Goal: Participate in discussion: Engage in conversation with other users on a specific topic

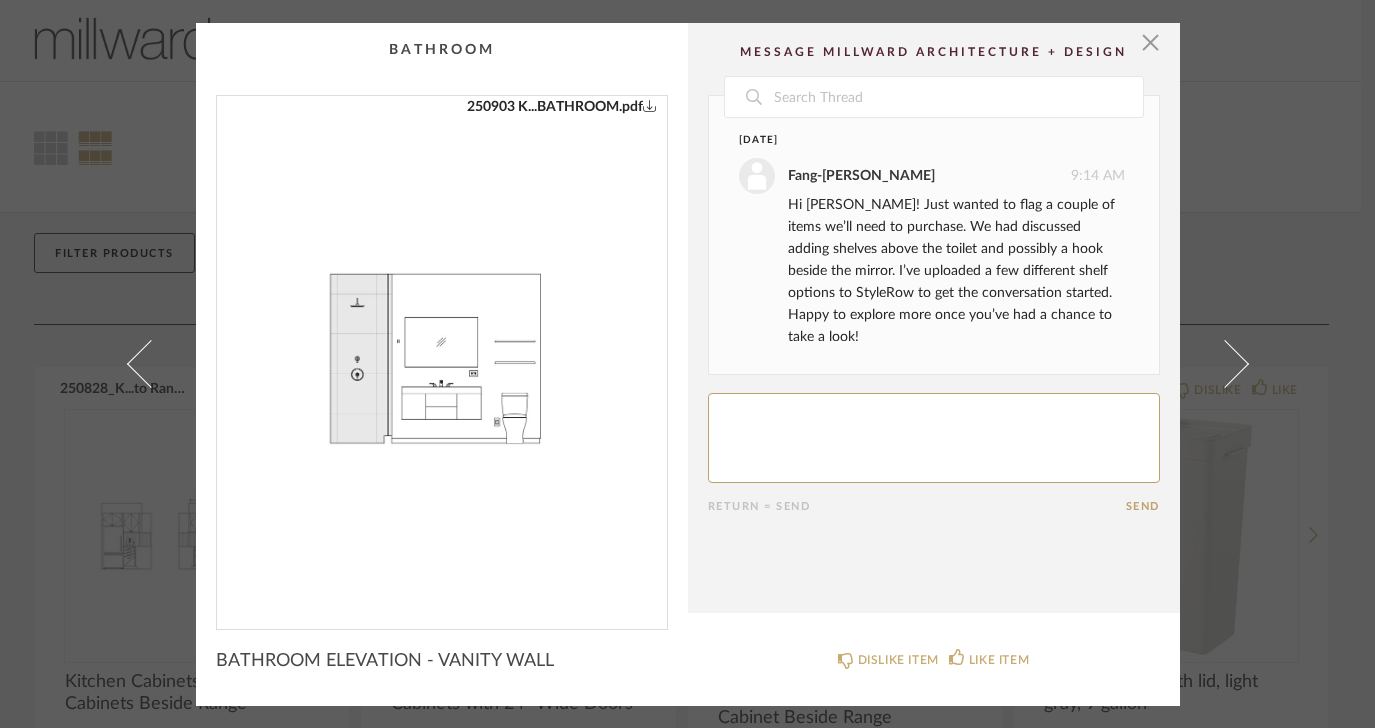
click at [559, 433] on img "0" at bounding box center [442, 354] width 450 height 517
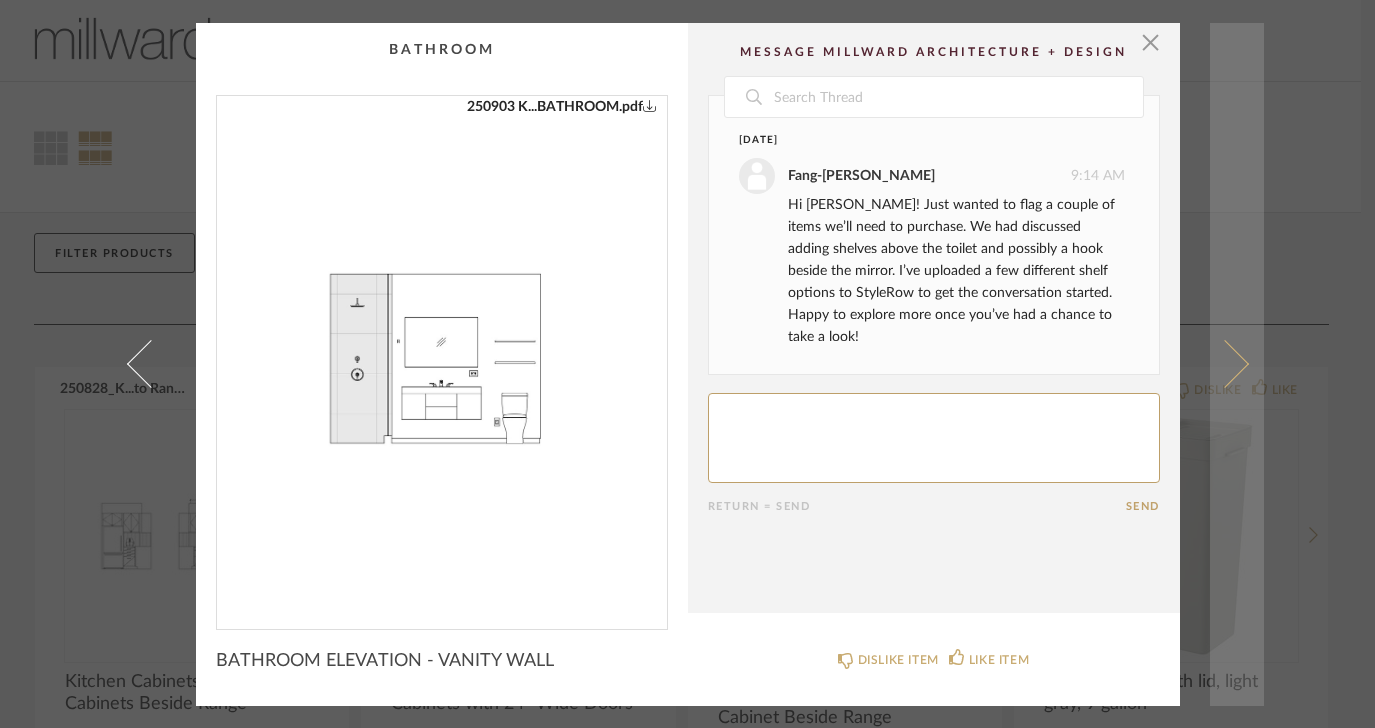
click at [1226, 368] on span at bounding box center [1224, 364] width 48 height 48
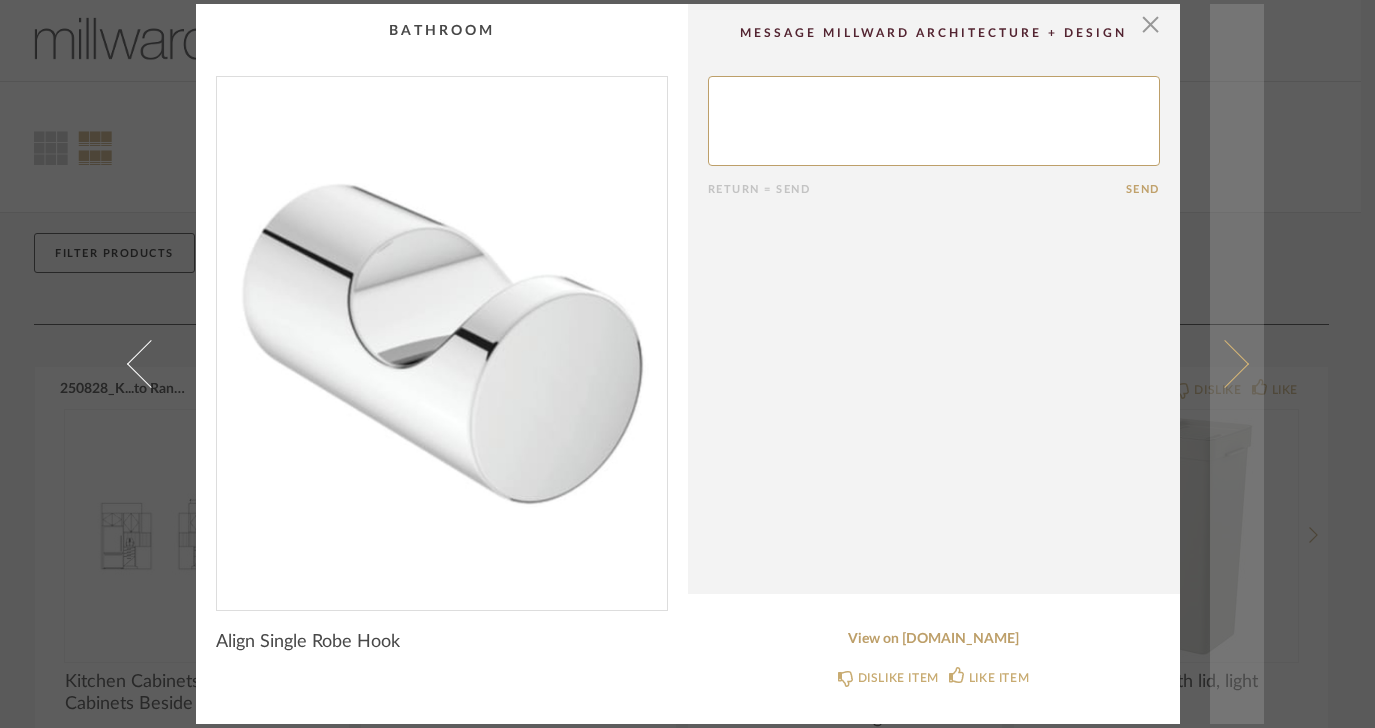
click at [1235, 366] on span at bounding box center [1224, 364] width 48 height 48
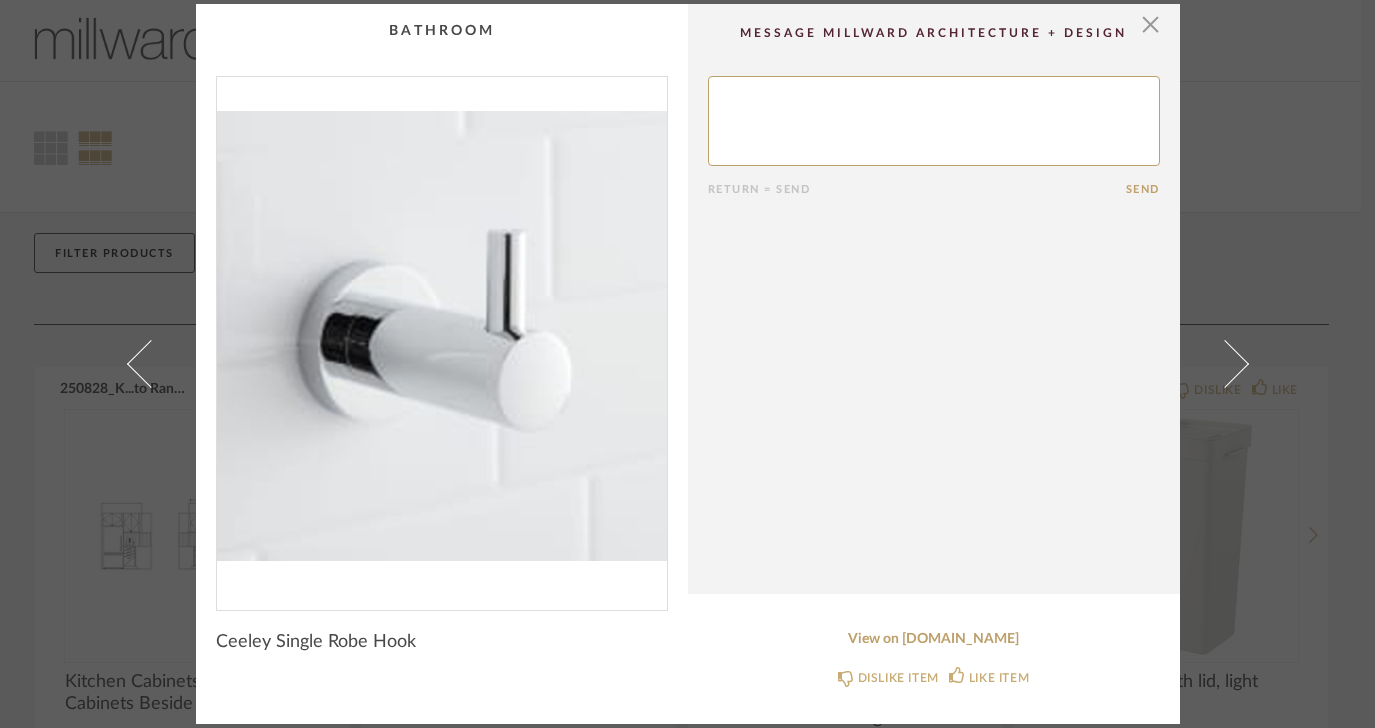
click at [1235, 366] on span at bounding box center [1224, 364] width 48 height 48
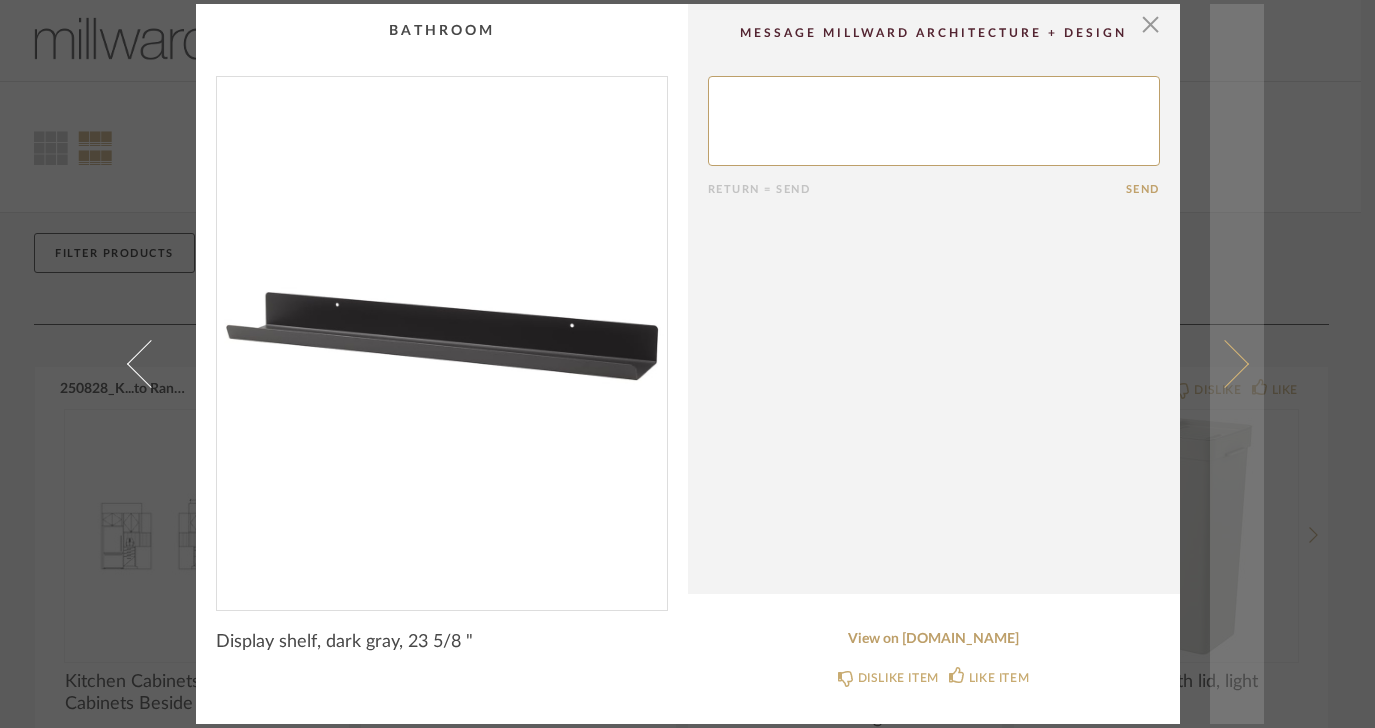
click at [1234, 366] on span at bounding box center [1224, 364] width 48 height 48
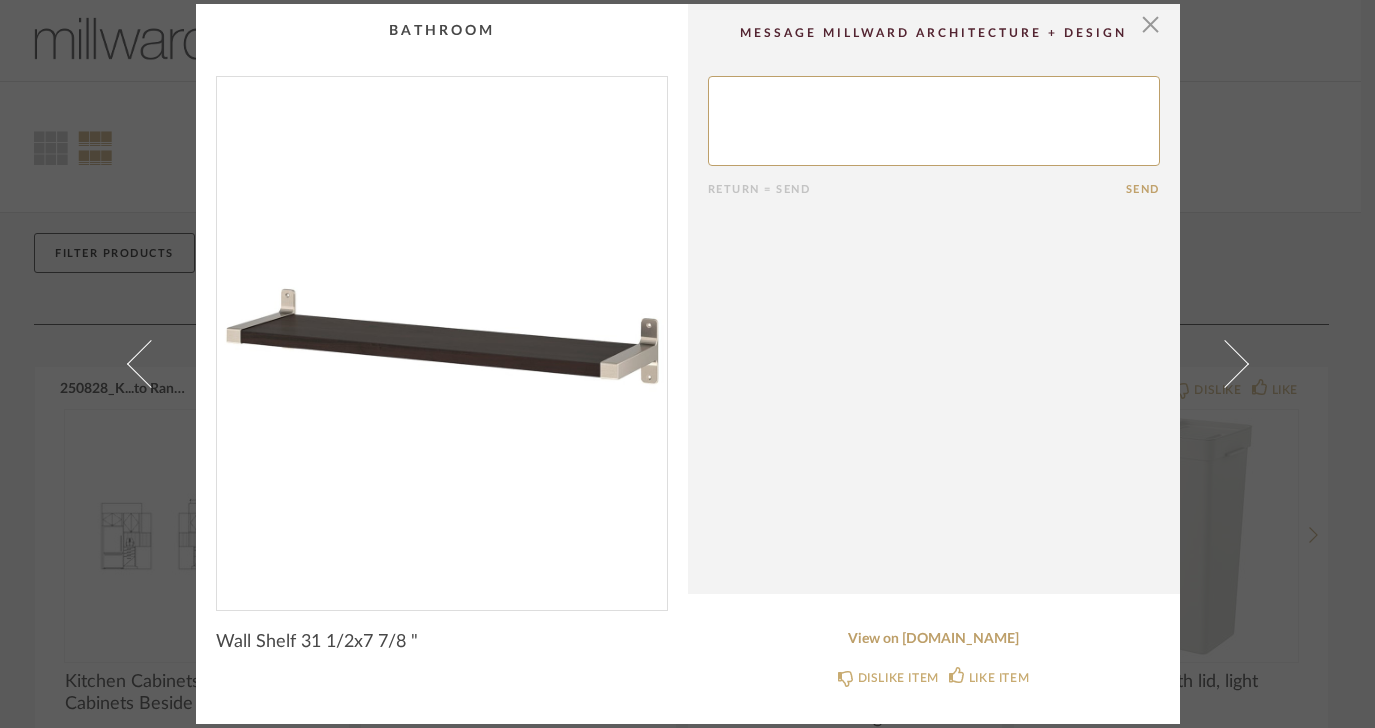
click at [1234, 366] on span at bounding box center [1224, 364] width 48 height 48
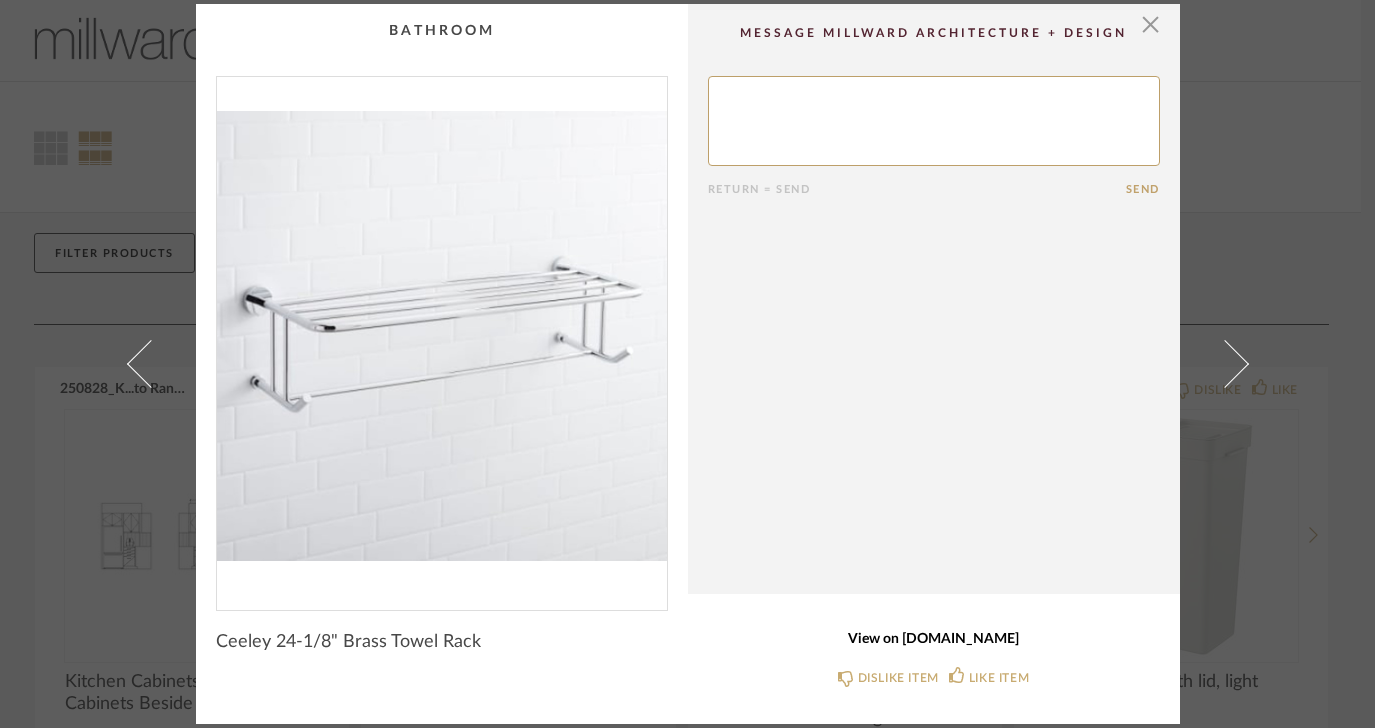
click at [948, 638] on link "View on [DOMAIN_NAME]" at bounding box center [934, 639] width 452 height 17
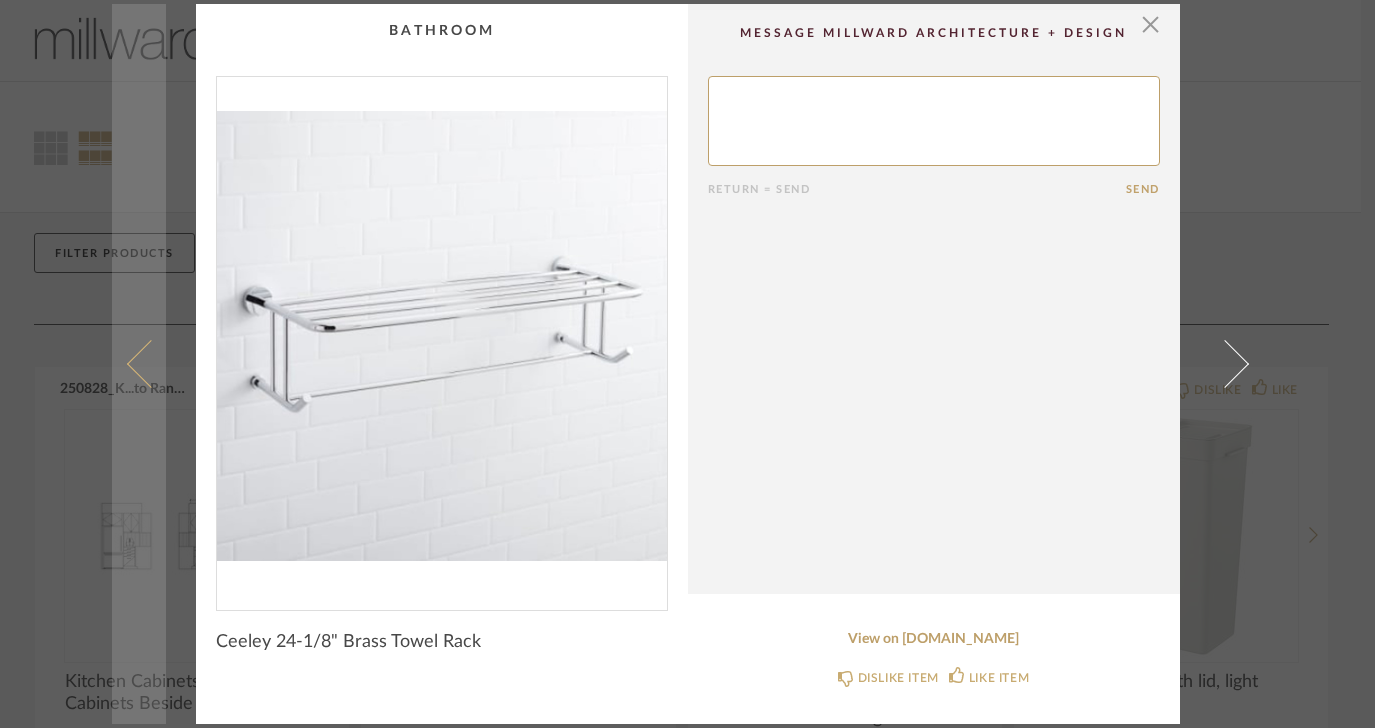
click at [133, 381] on link at bounding box center [139, 364] width 54 height 720
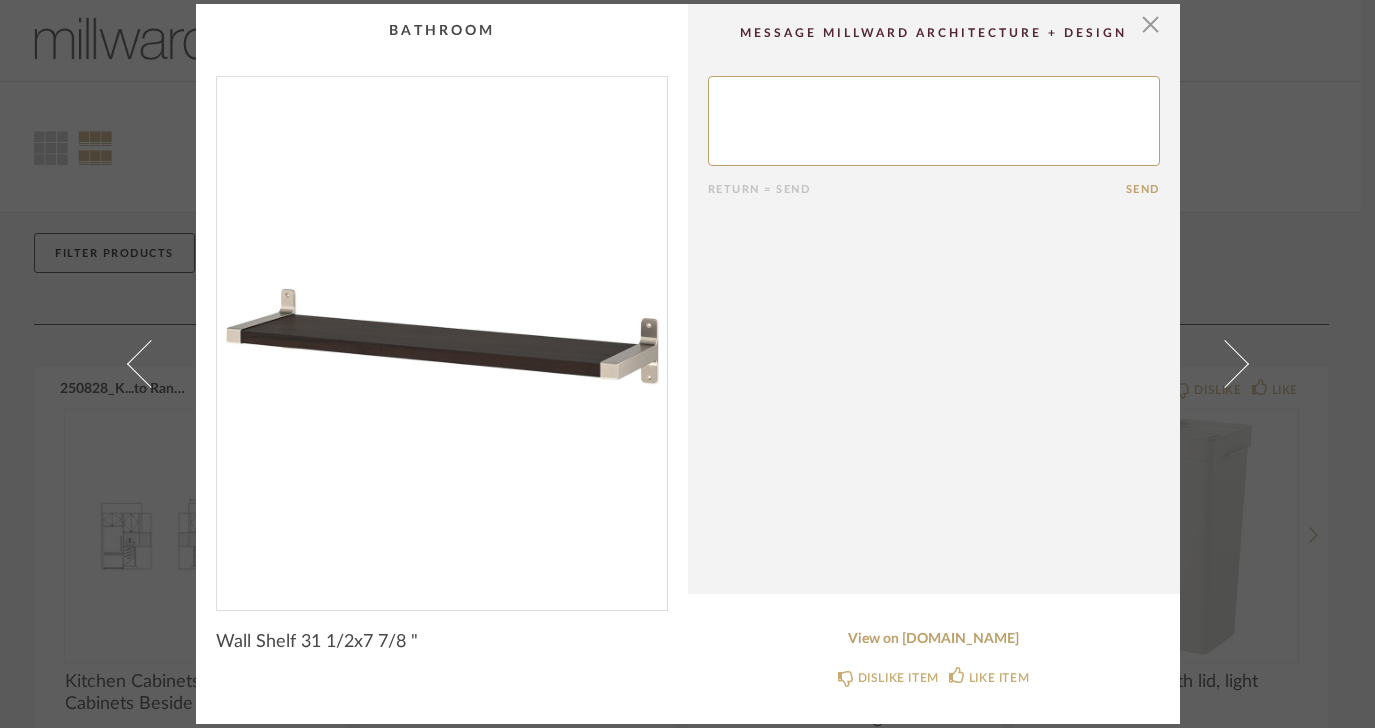
click at [133, 381] on link at bounding box center [139, 364] width 54 height 720
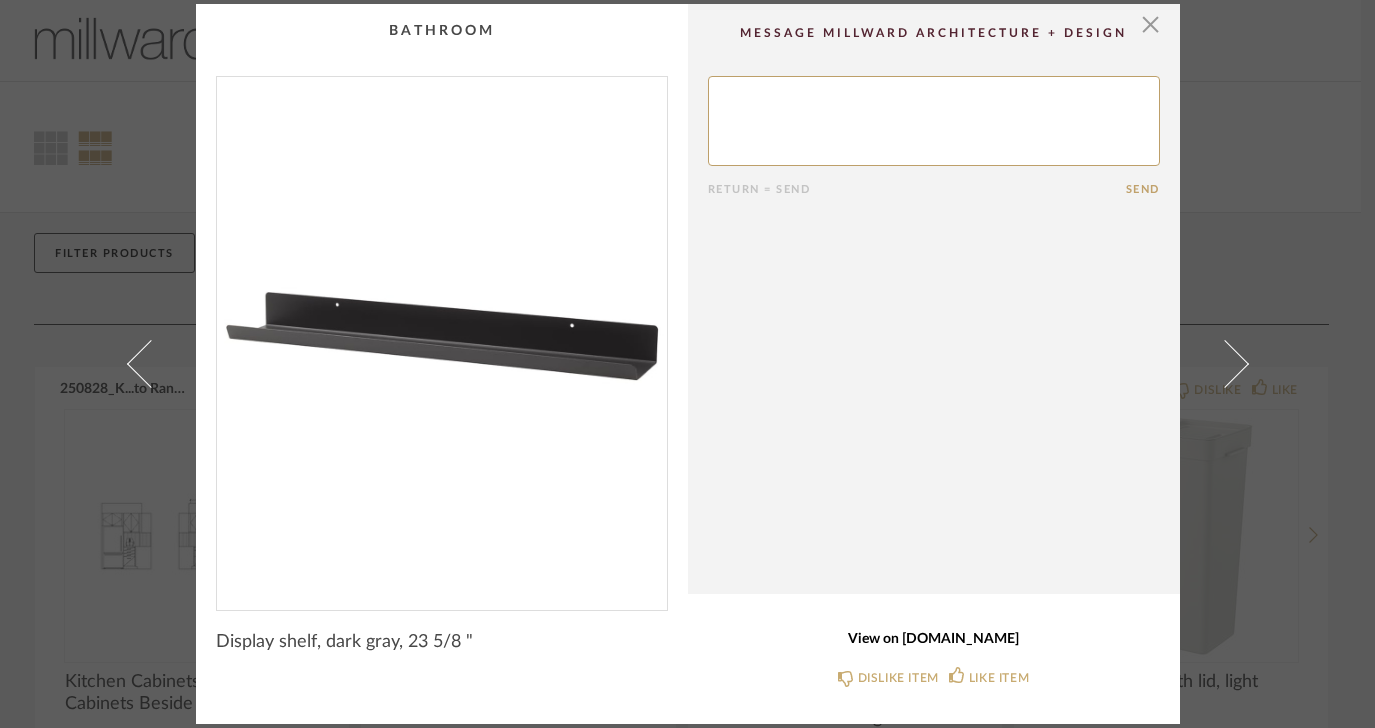
click at [925, 634] on link "View on [DOMAIN_NAME]" at bounding box center [934, 639] width 452 height 17
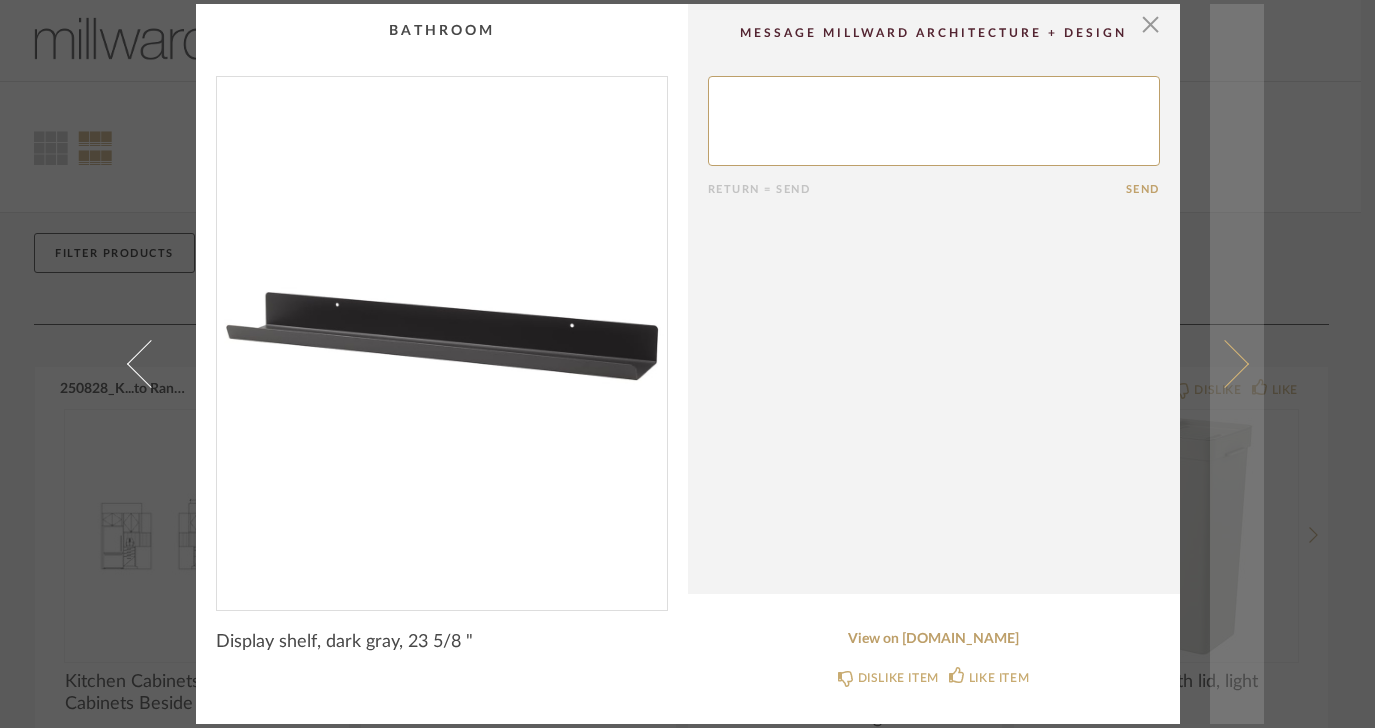
click at [1232, 357] on span at bounding box center [1224, 364] width 48 height 48
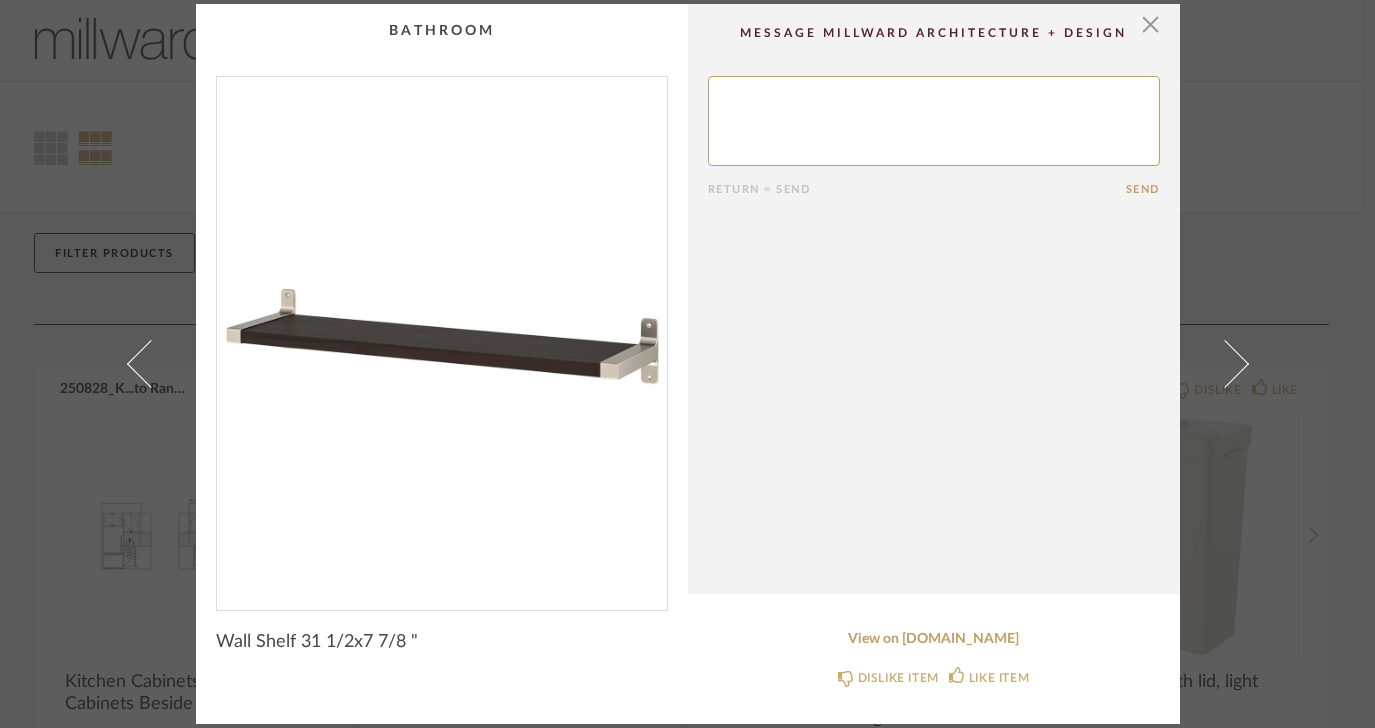
click at [1232, 357] on span at bounding box center [1224, 364] width 48 height 48
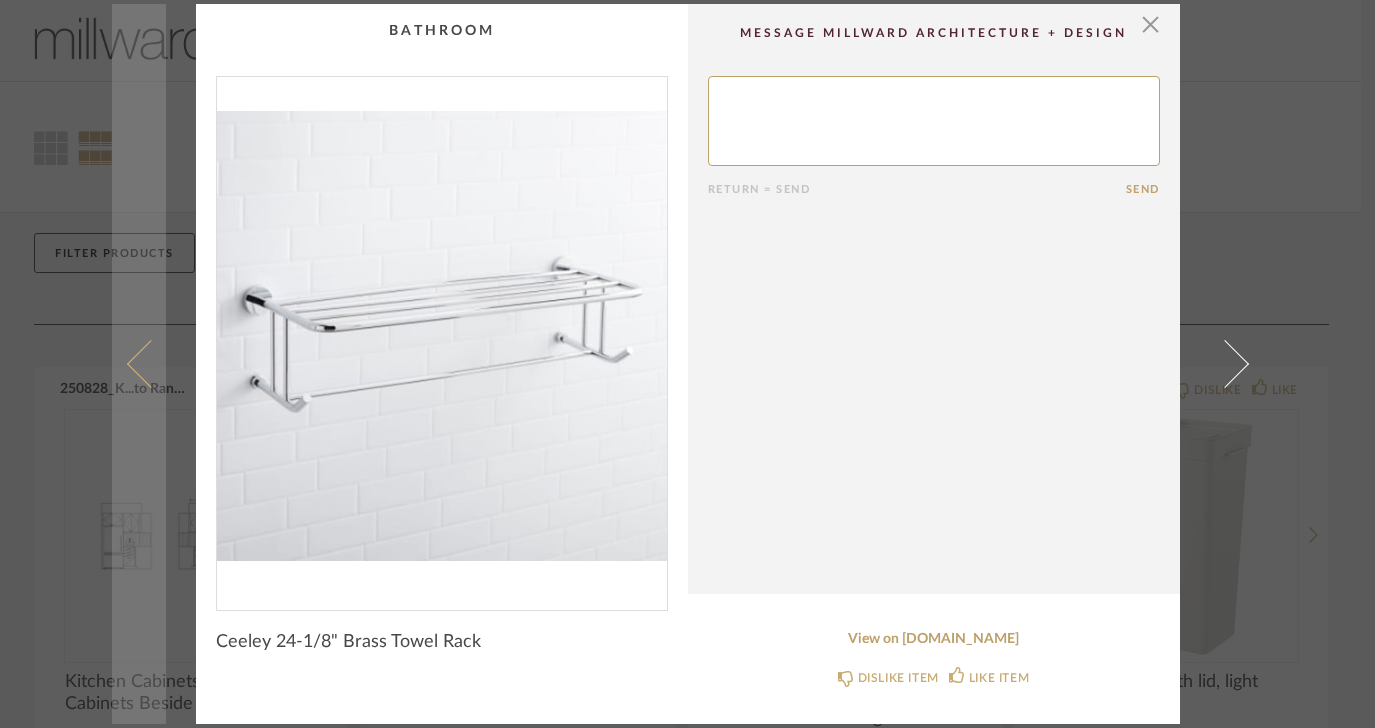
click at [129, 361] on span at bounding box center [150, 364] width 48 height 48
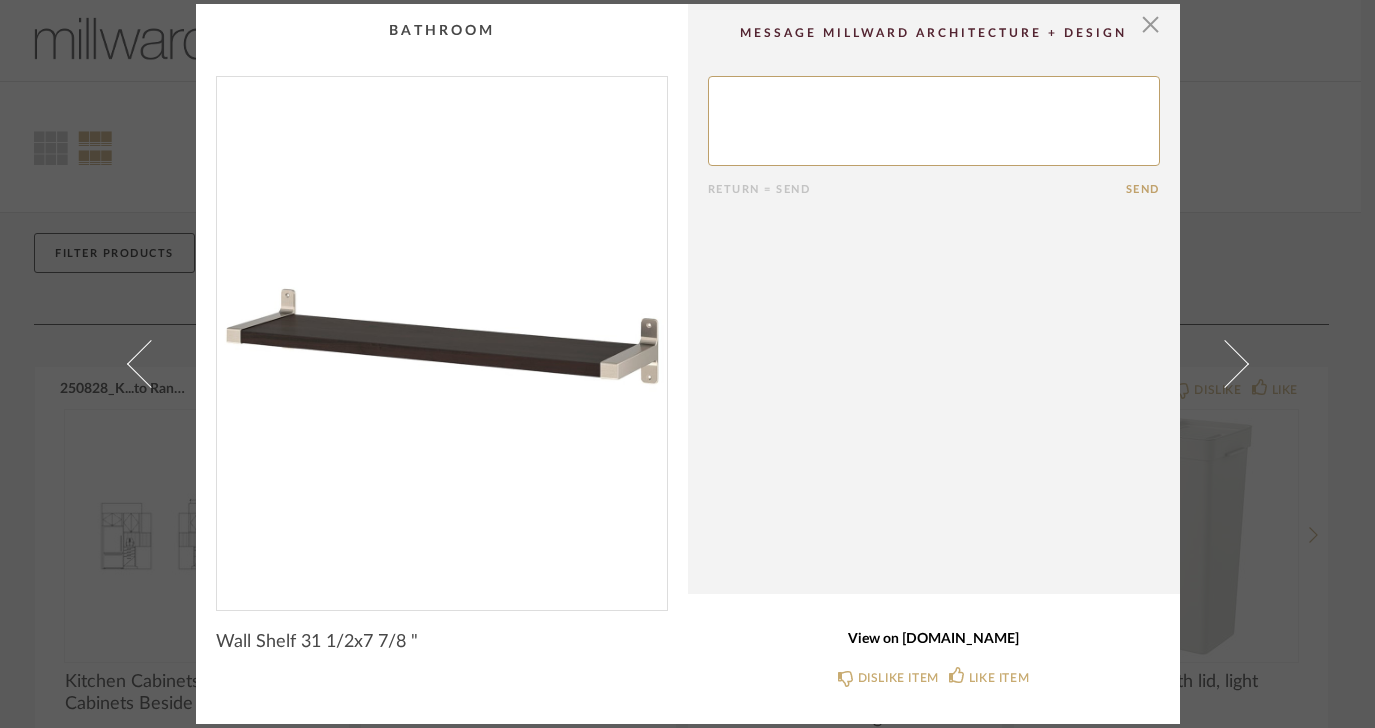
click at [917, 636] on link "View on [DOMAIN_NAME]" at bounding box center [934, 639] width 452 height 17
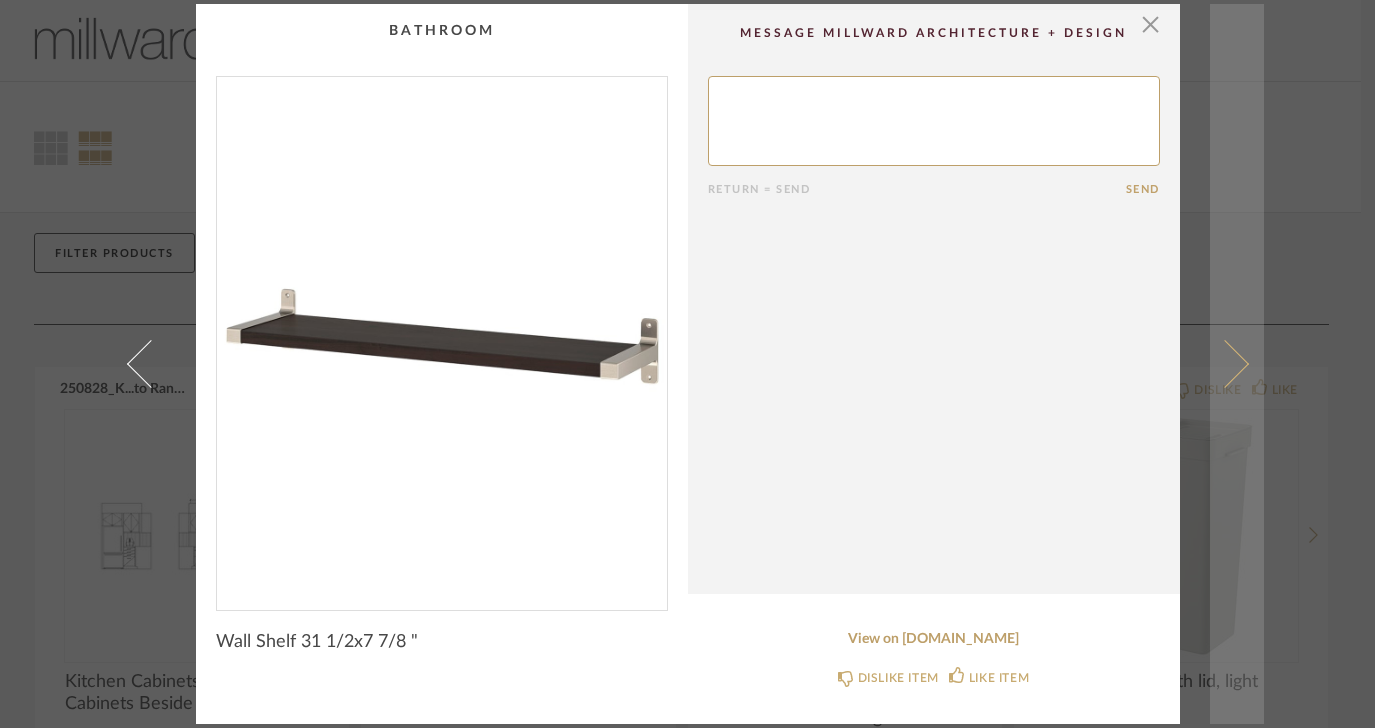
click at [1240, 362] on span at bounding box center [1224, 364] width 48 height 48
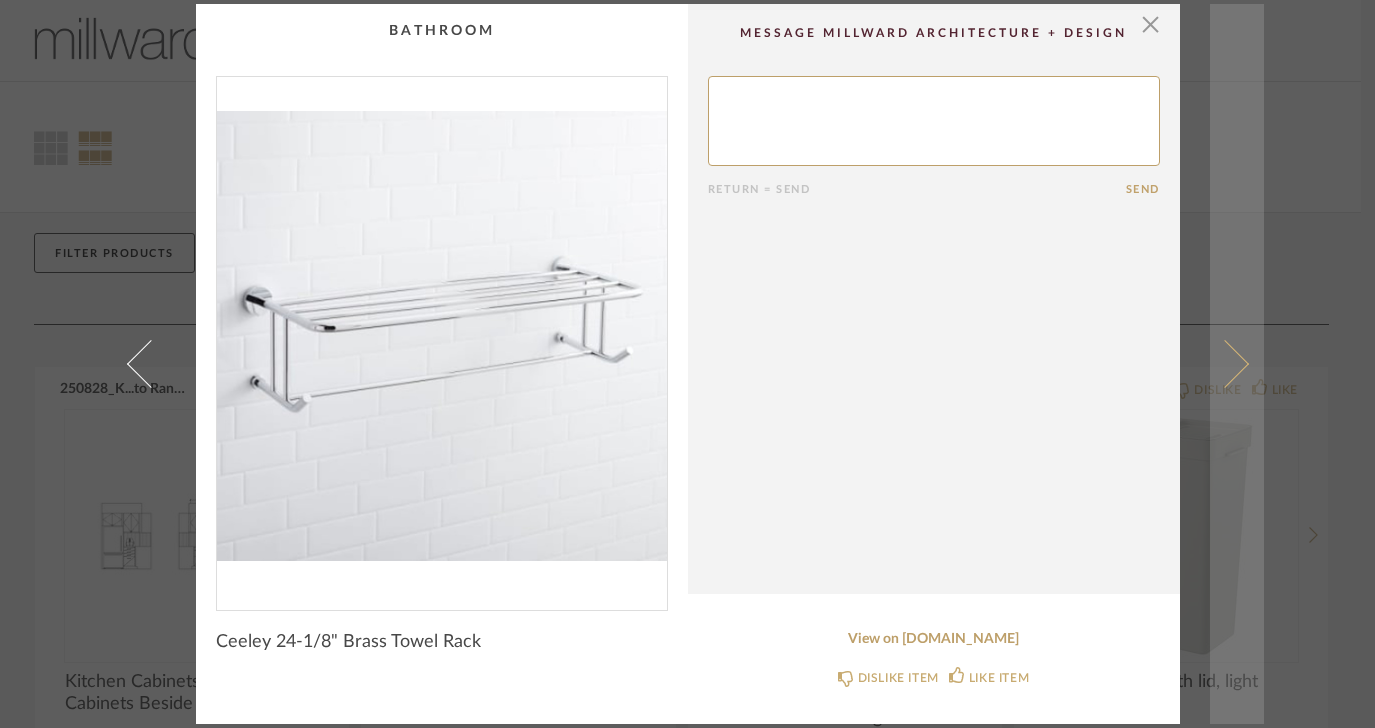
click at [1233, 362] on span at bounding box center [1224, 364] width 48 height 48
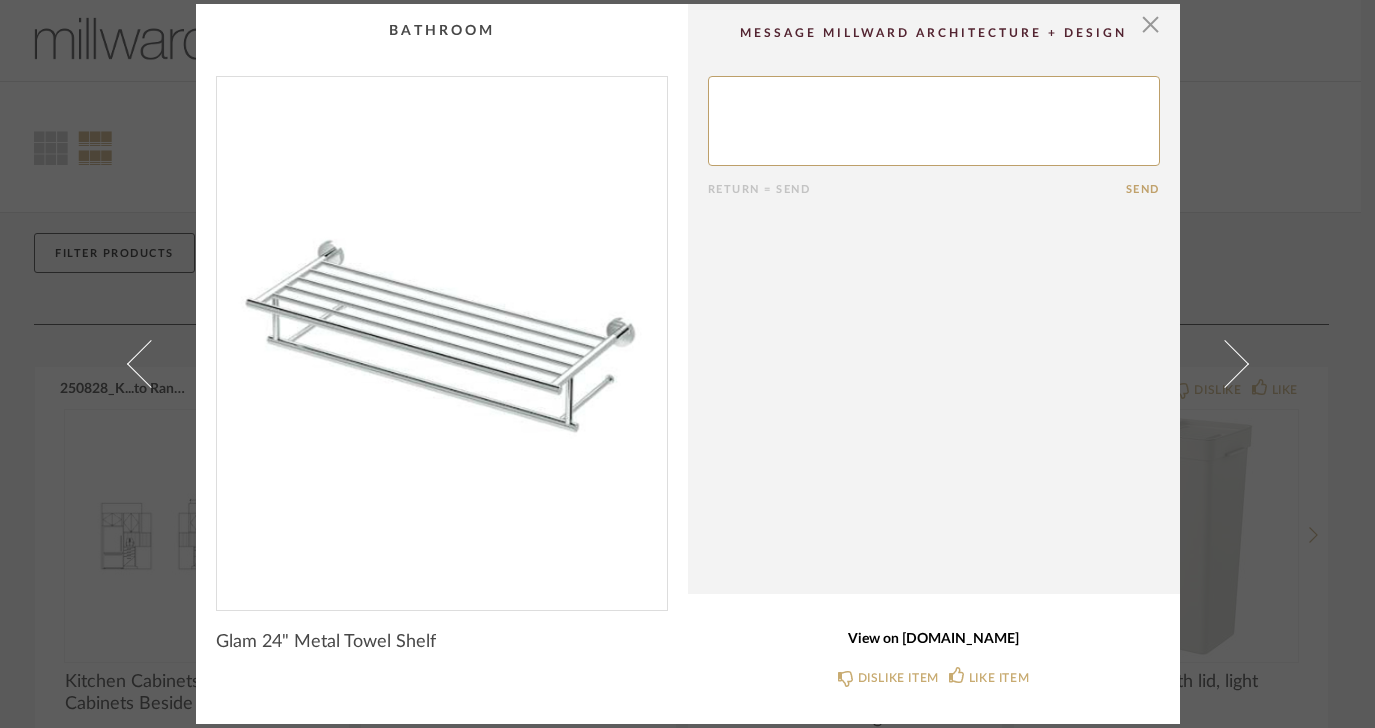
click at [934, 642] on link "View on [DOMAIN_NAME]" at bounding box center [934, 639] width 452 height 17
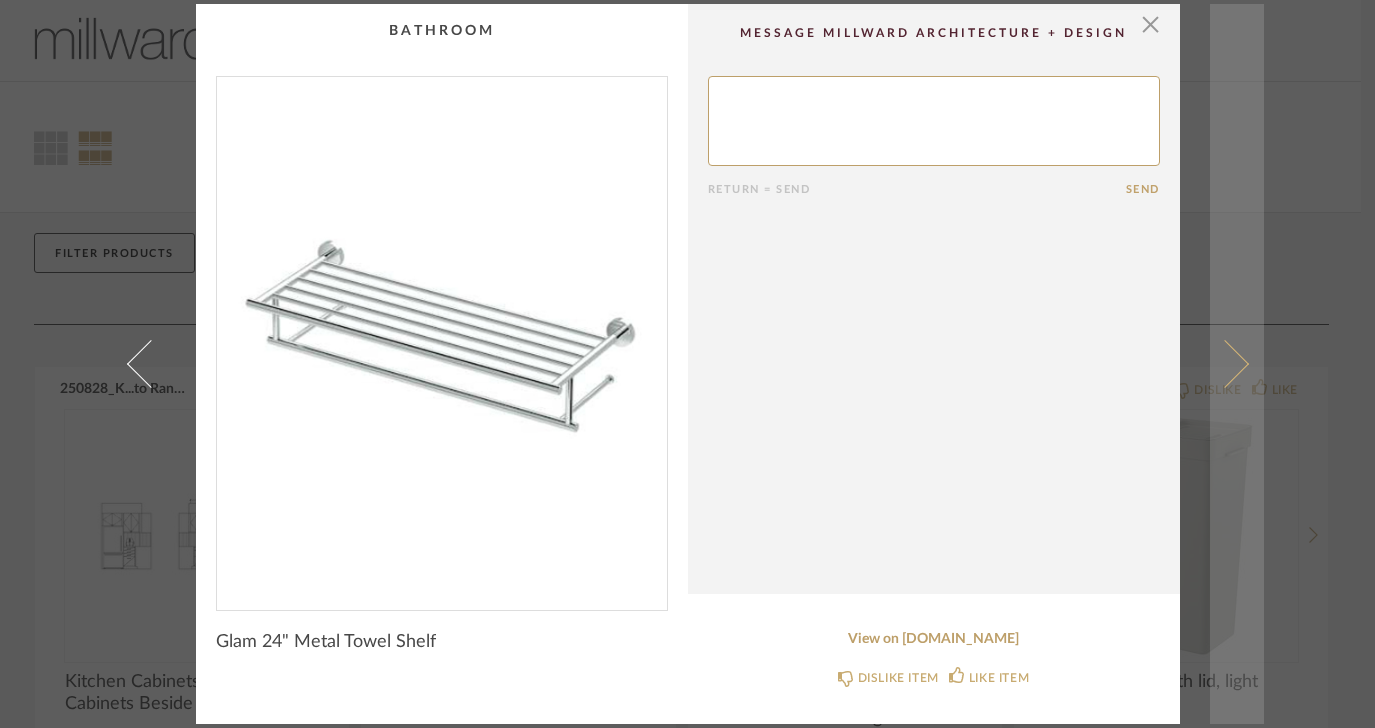
click at [1227, 358] on span at bounding box center [1224, 364] width 48 height 48
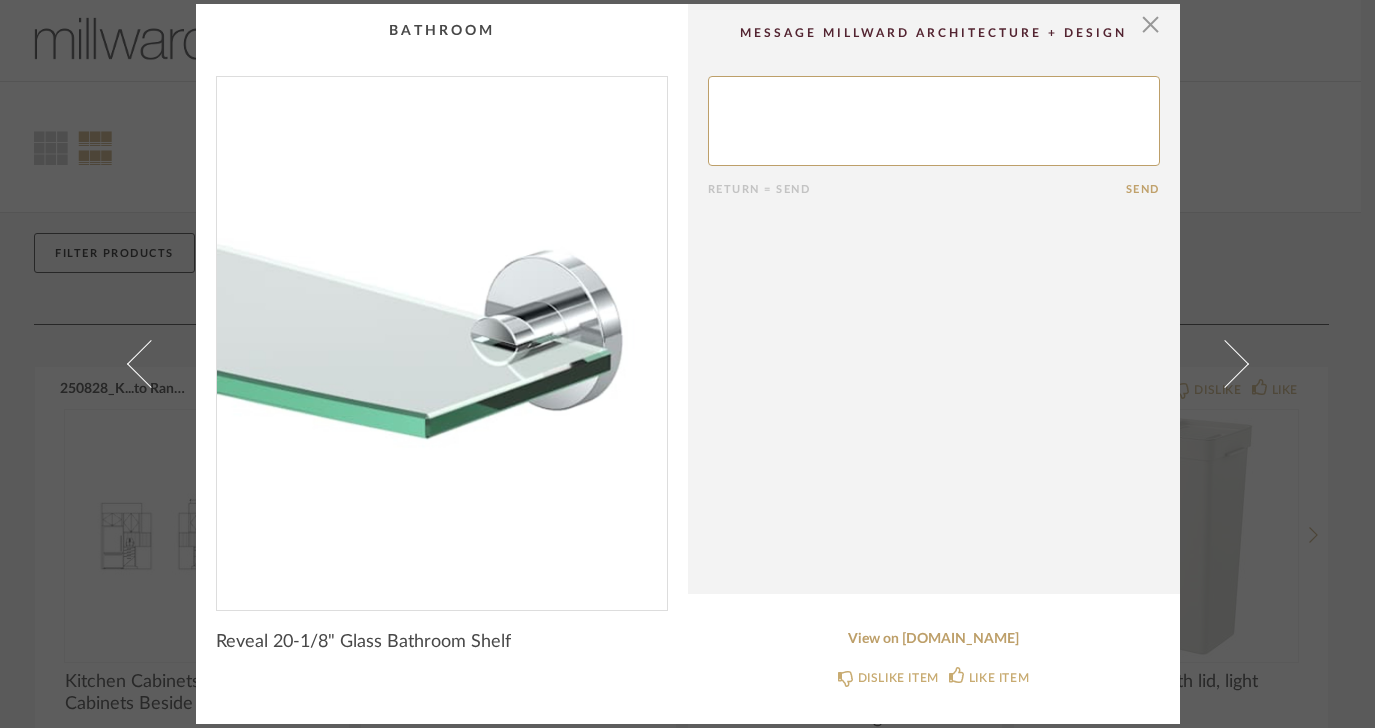
click at [1227, 358] on span at bounding box center [1224, 364] width 48 height 48
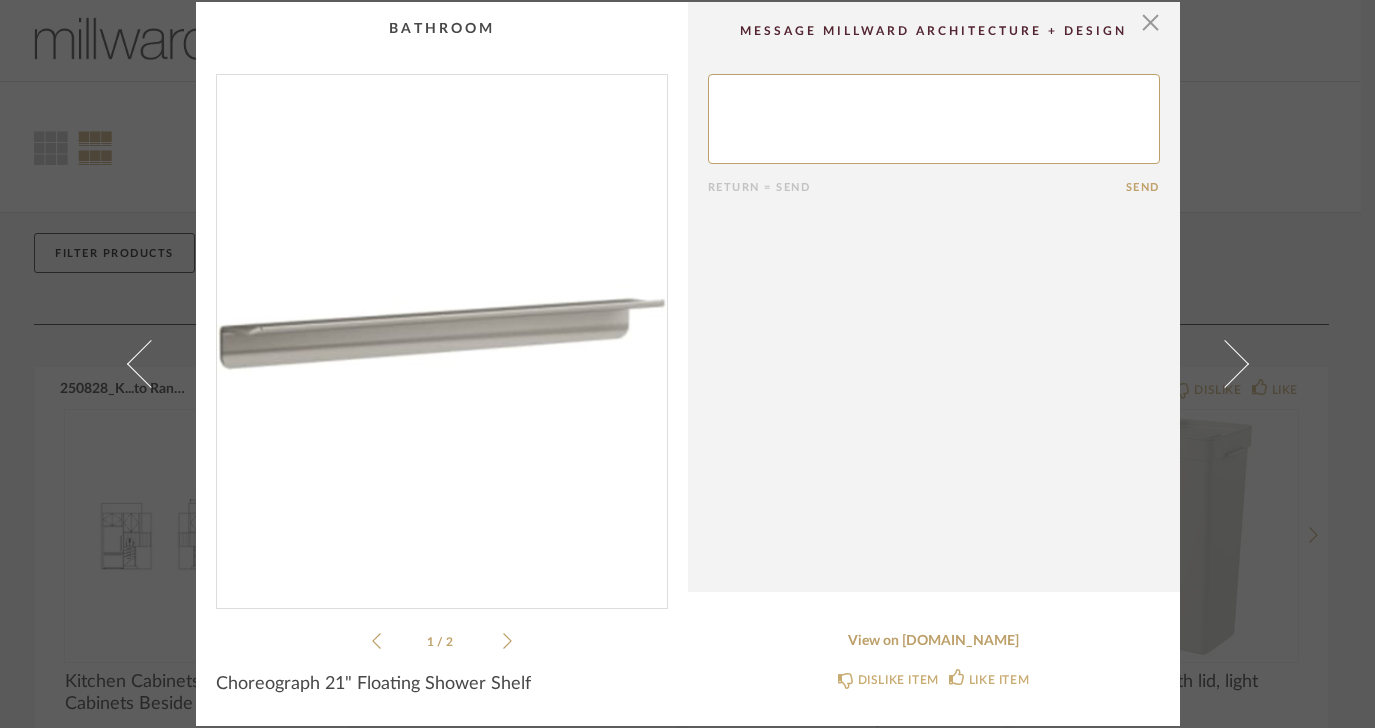
click at [1227, 358] on span at bounding box center [1224, 364] width 48 height 48
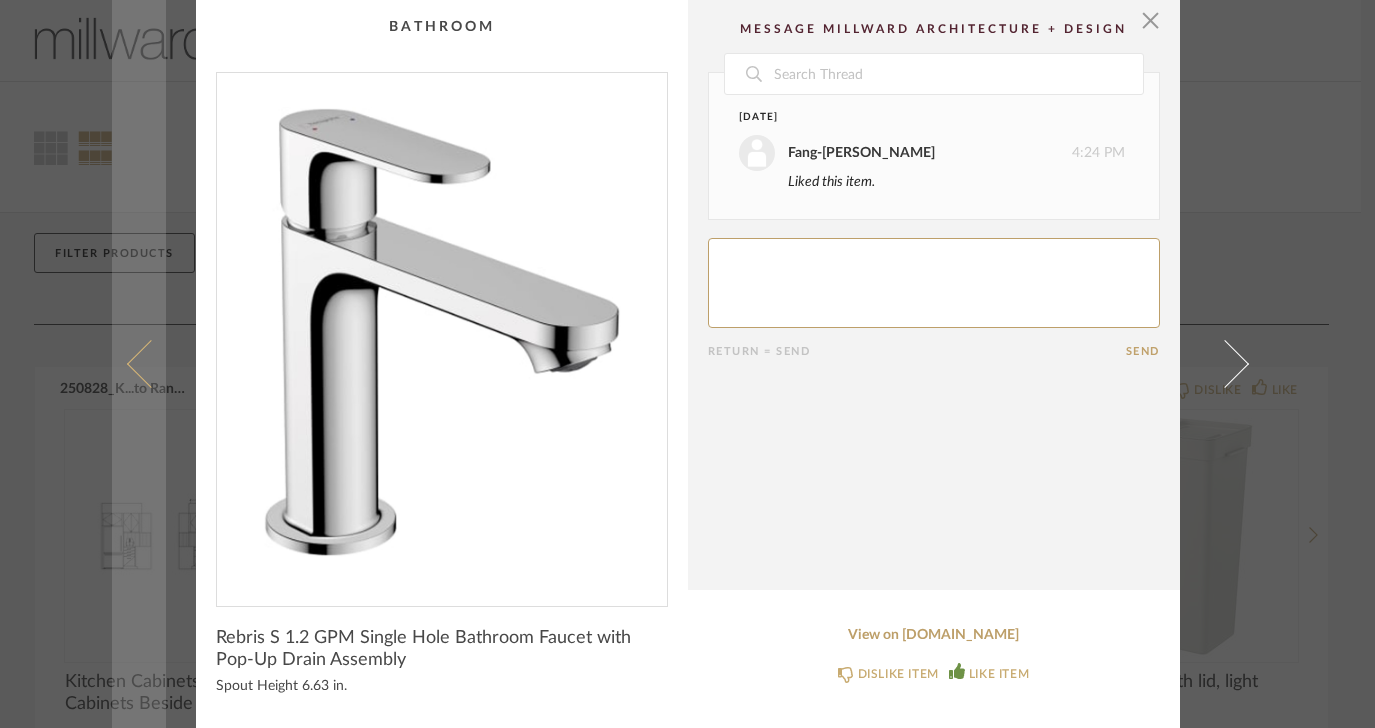
click at [130, 353] on span at bounding box center [150, 364] width 48 height 48
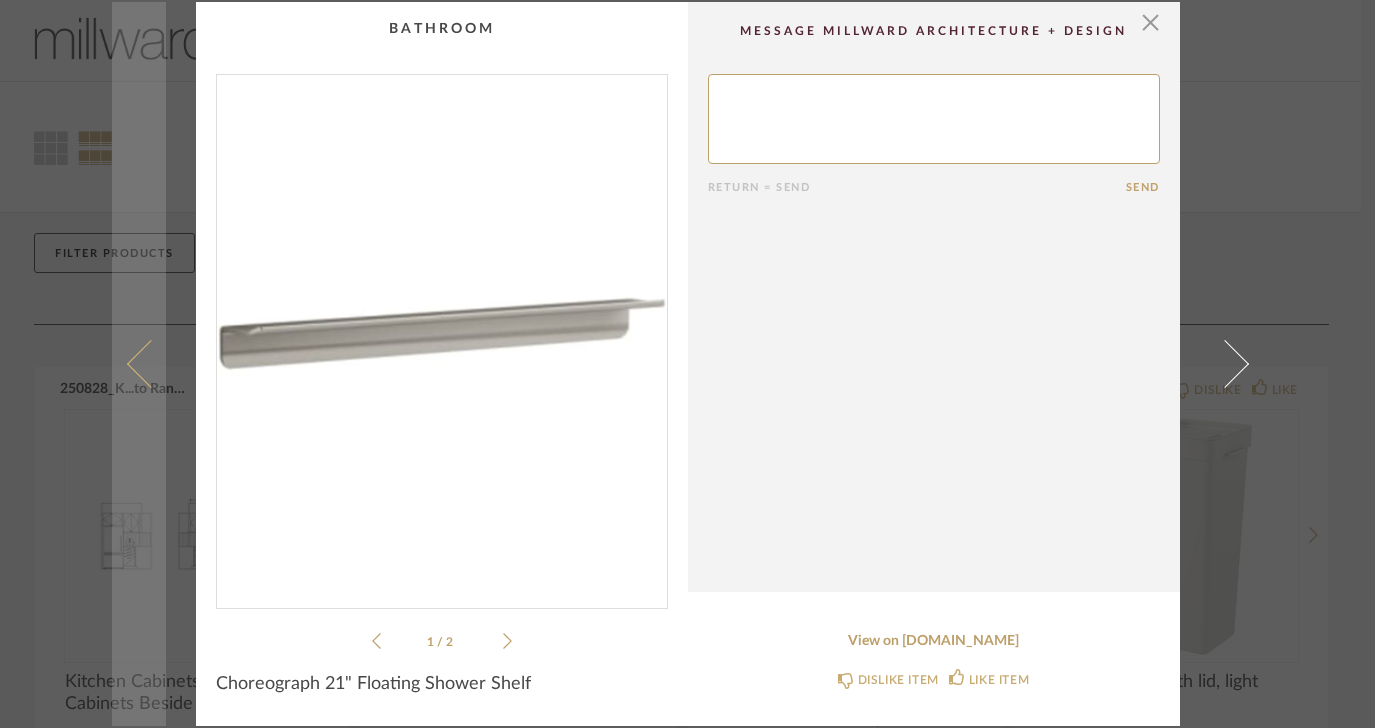
click at [133, 344] on link at bounding box center [139, 364] width 54 height 724
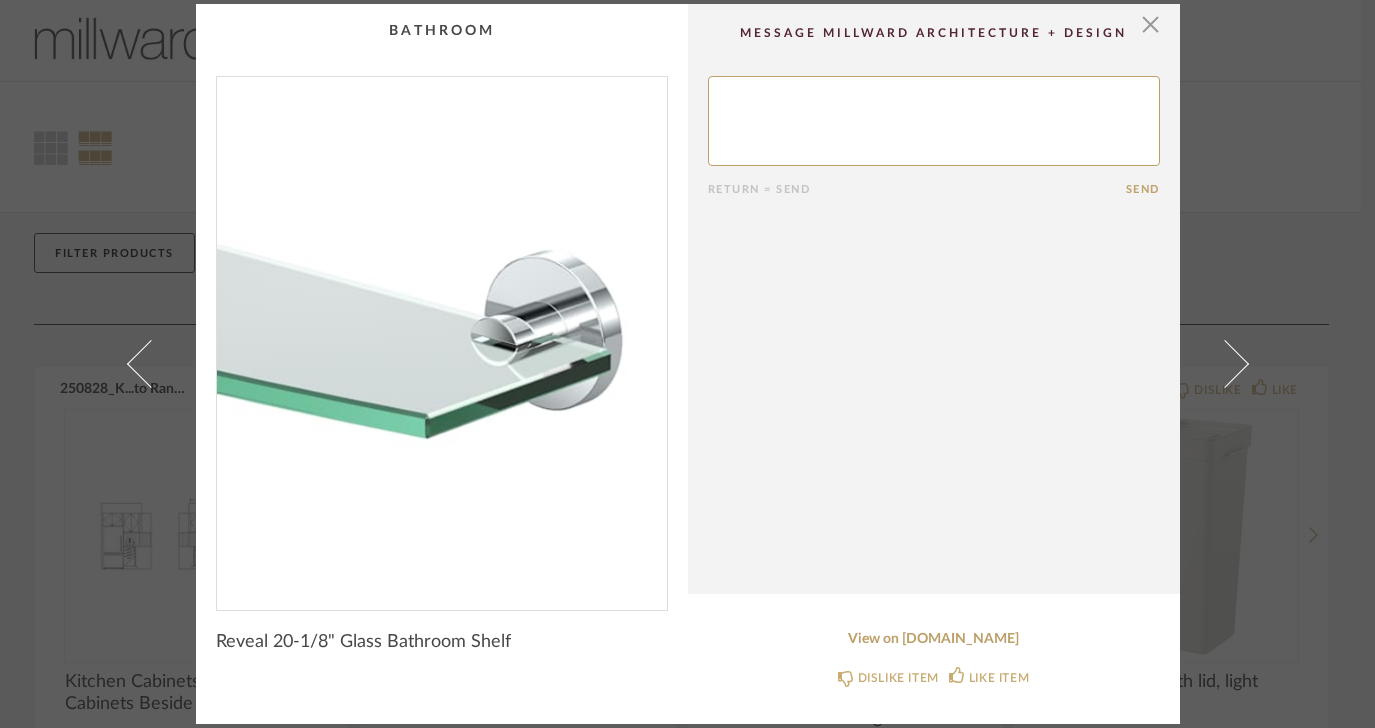
click at [133, 344] on link at bounding box center [139, 364] width 54 height 720
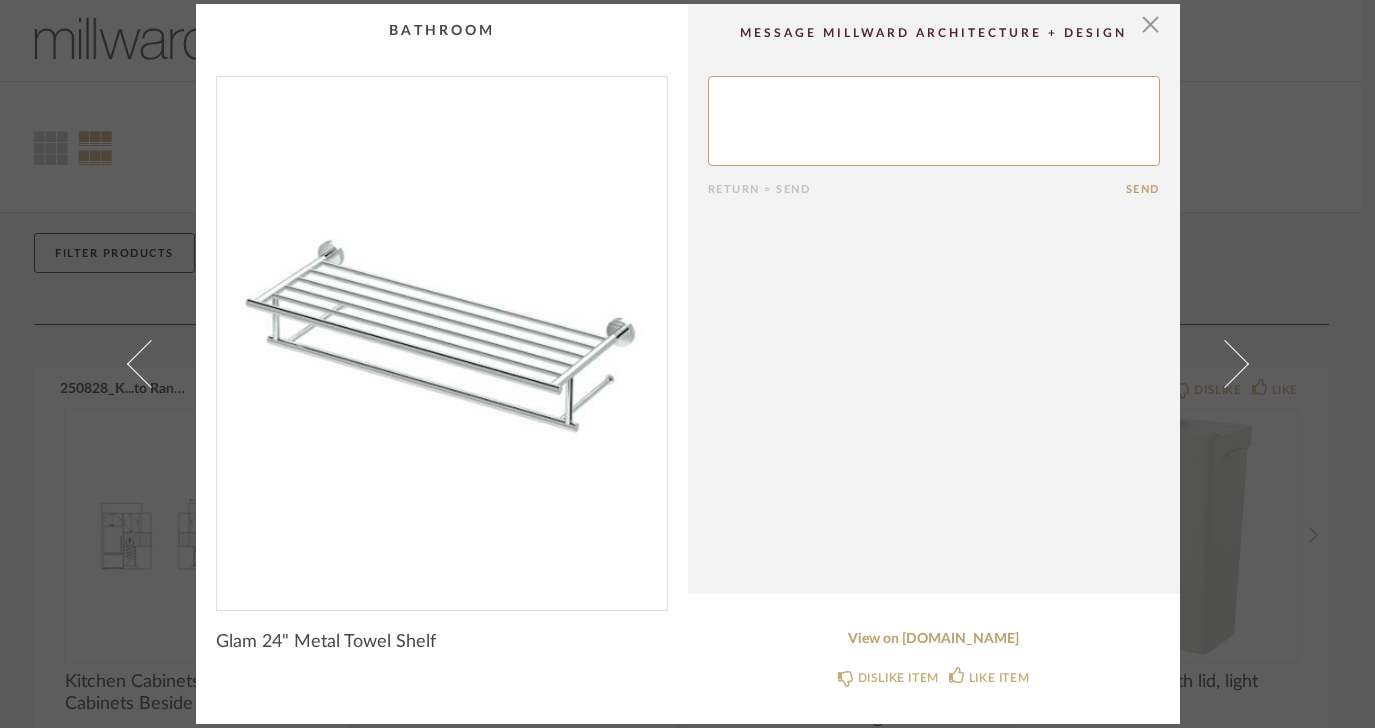
click at [133, 344] on link at bounding box center [139, 364] width 54 height 720
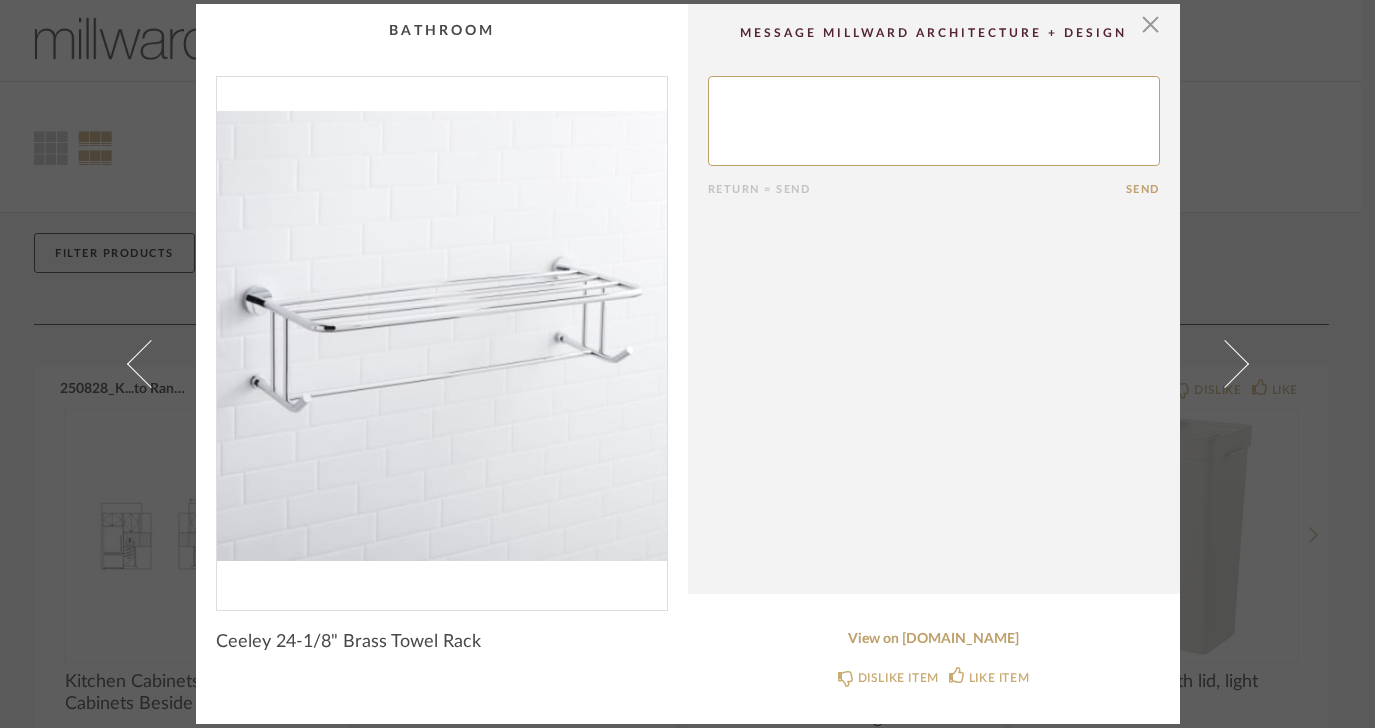
click at [133, 344] on link at bounding box center [139, 364] width 54 height 720
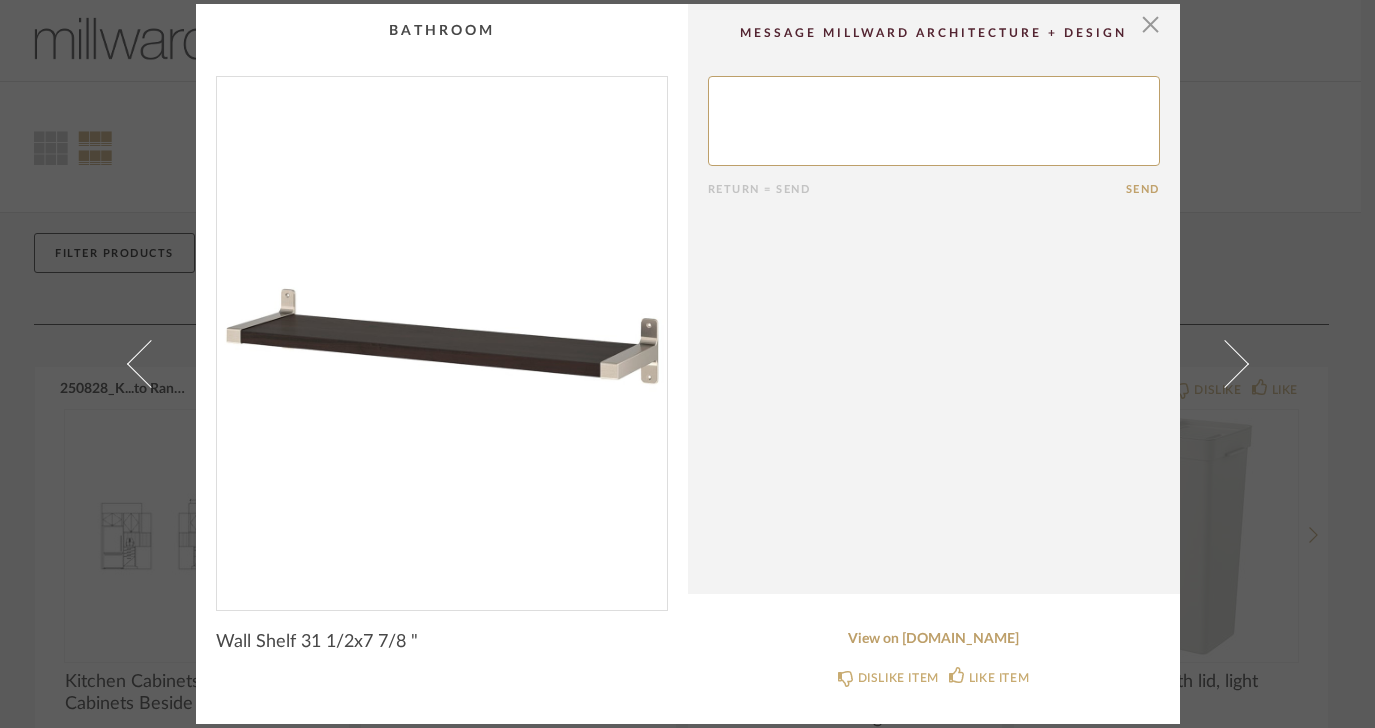
click at [133, 344] on link at bounding box center [139, 364] width 54 height 720
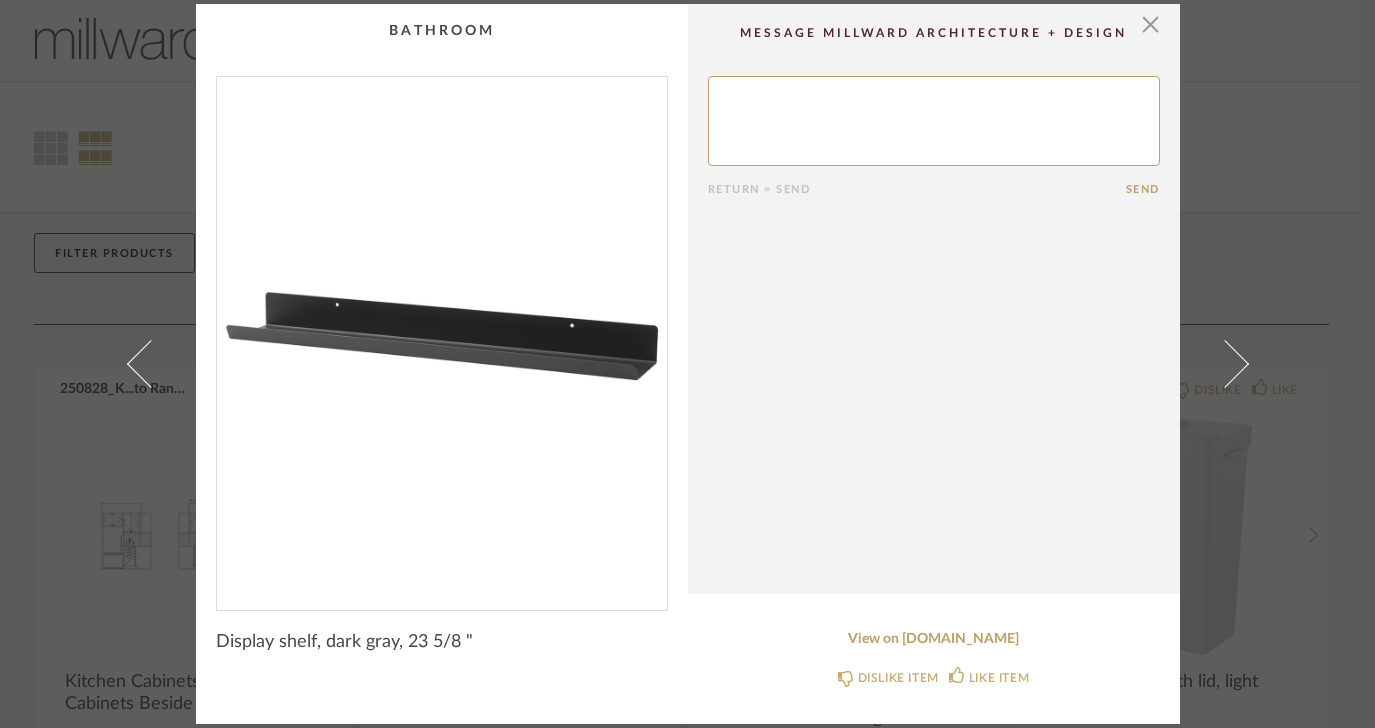
click at [133, 344] on link at bounding box center [139, 364] width 54 height 720
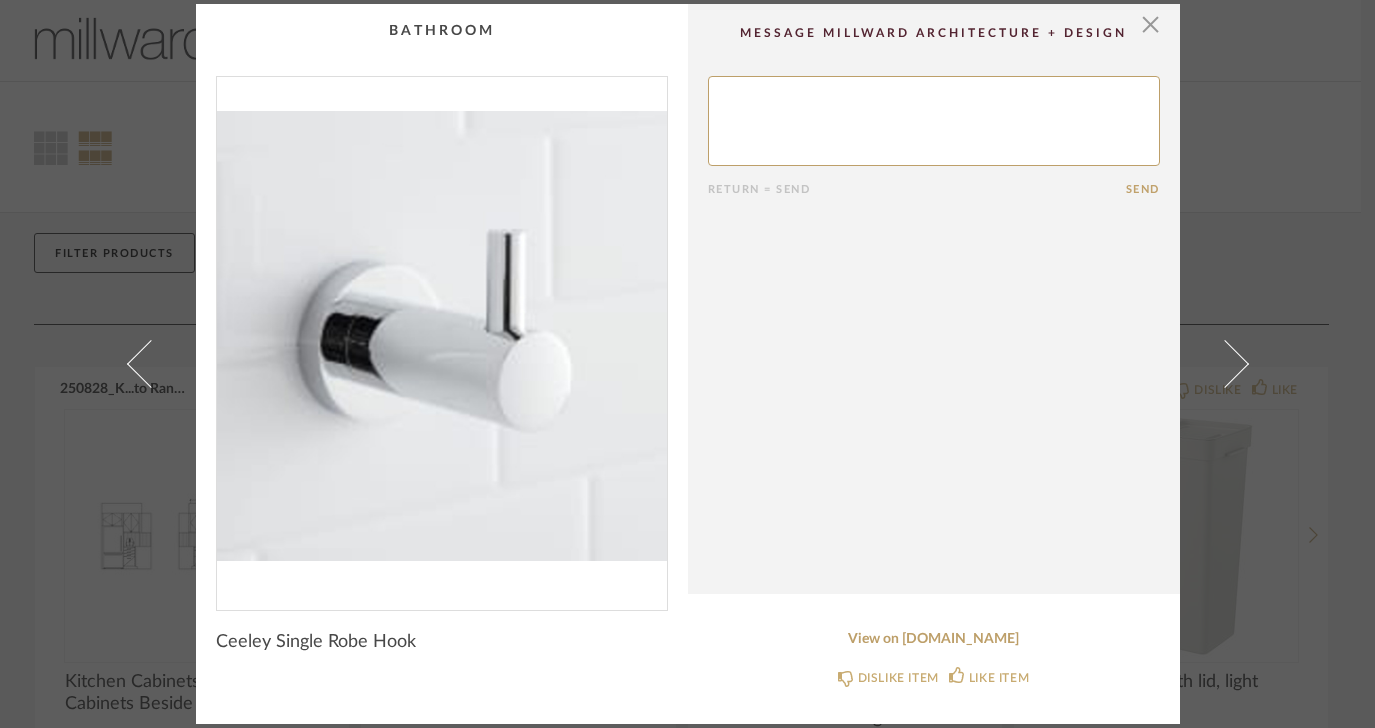
click at [133, 344] on link at bounding box center [139, 364] width 54 height 720
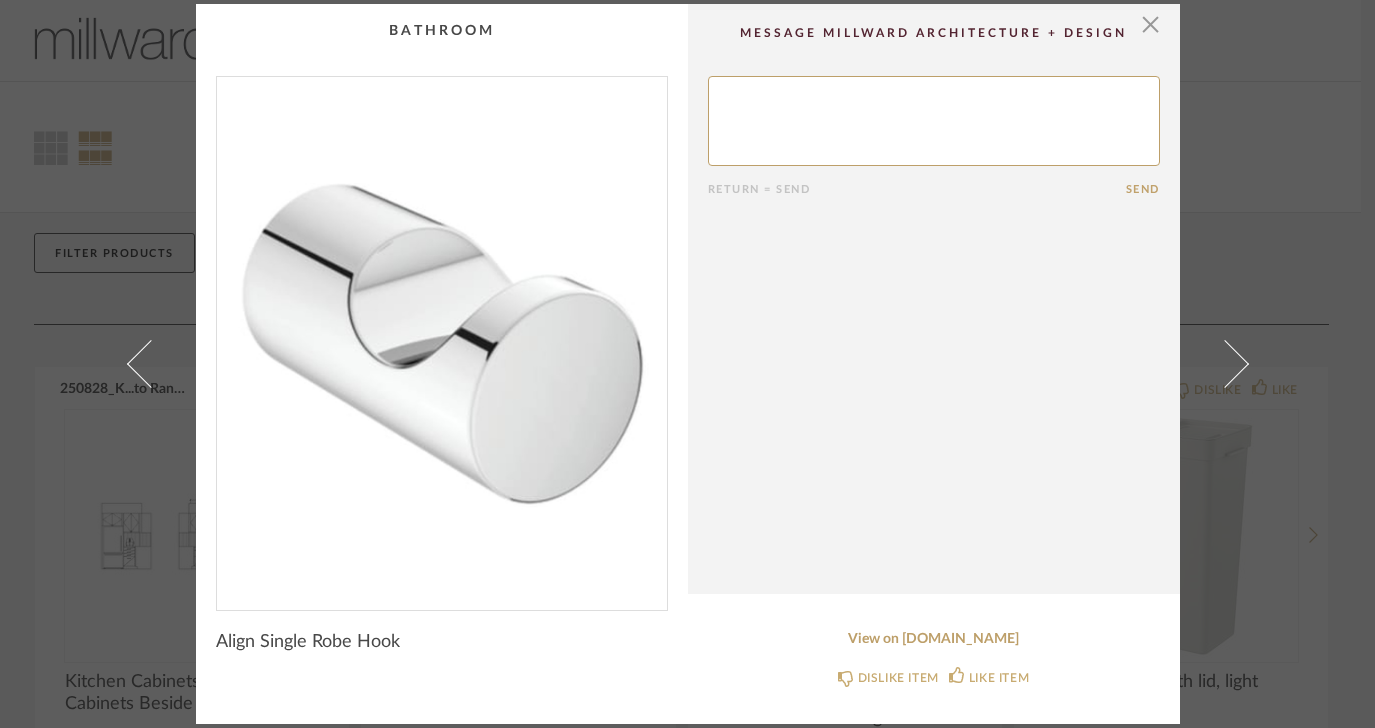
click at [133, 344] on link at bounding box center [139, 364] width 54 height 720
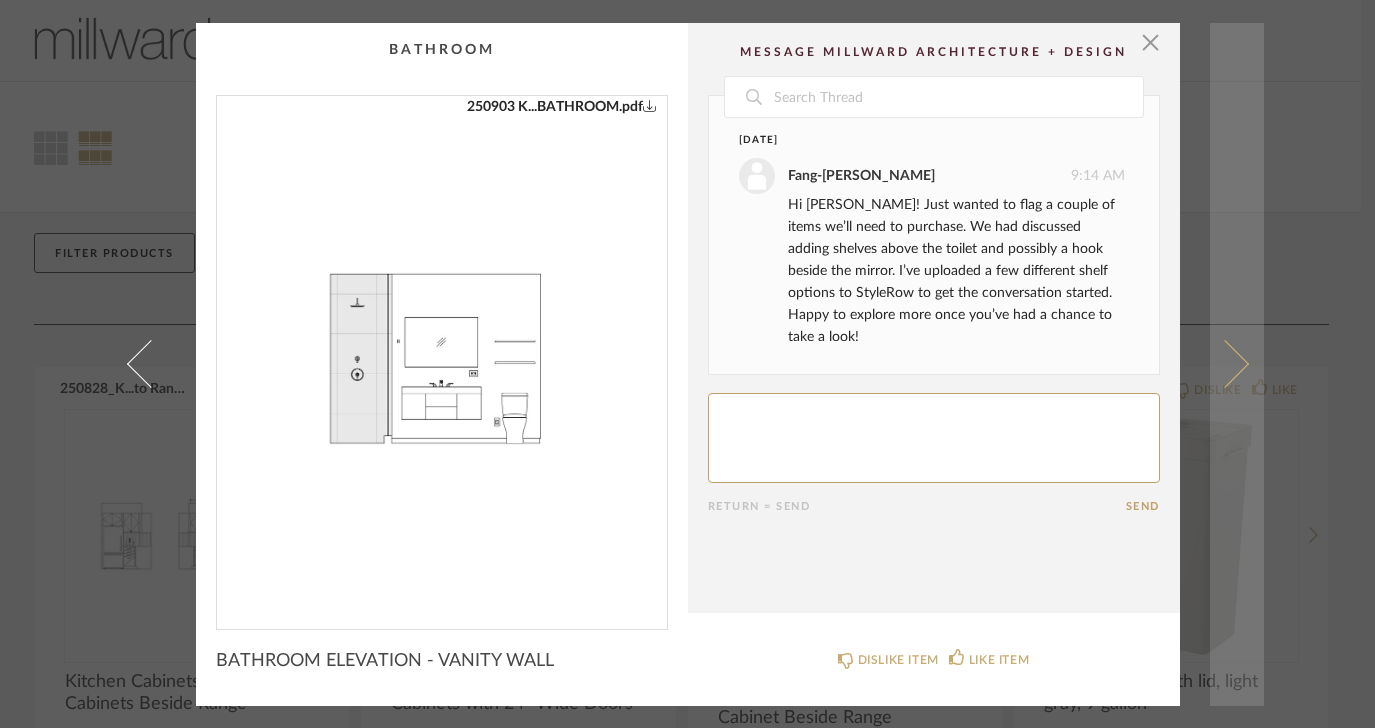
click at [1217, 377] on span at bounding box center [1224, 364] width 48 height 48
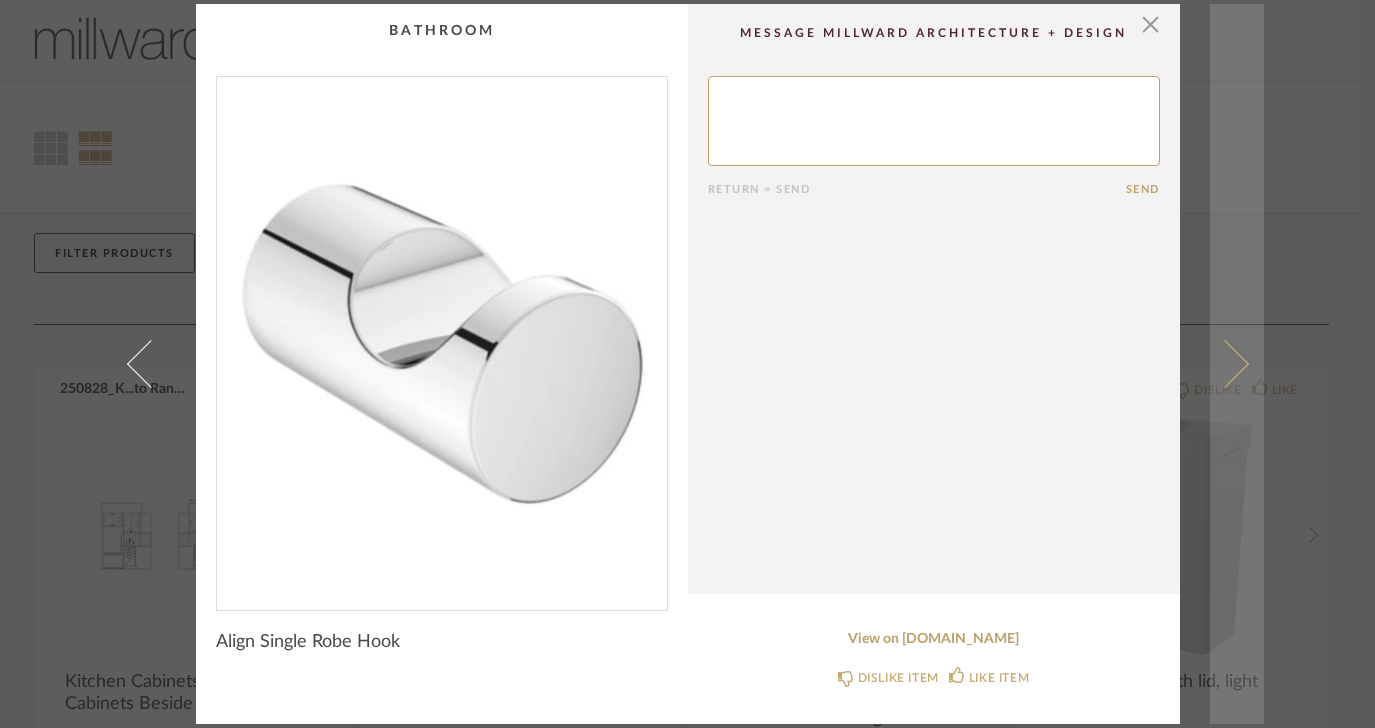
click at [1224, 373] on span at bounding box center [1224, 364] width 48 height 48
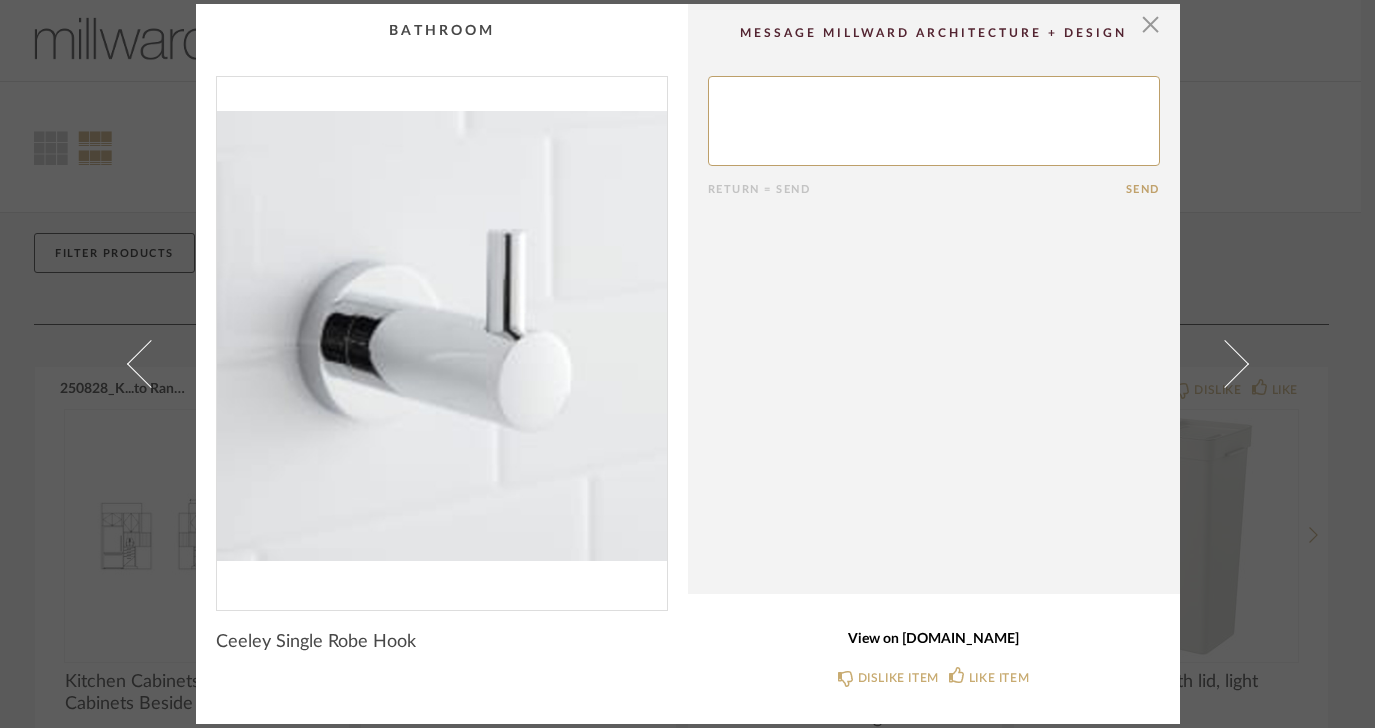
click at [909, 634] on link "View on [DOMAIN_NAME]" at bounding box center [934, 639] width 452 height 17
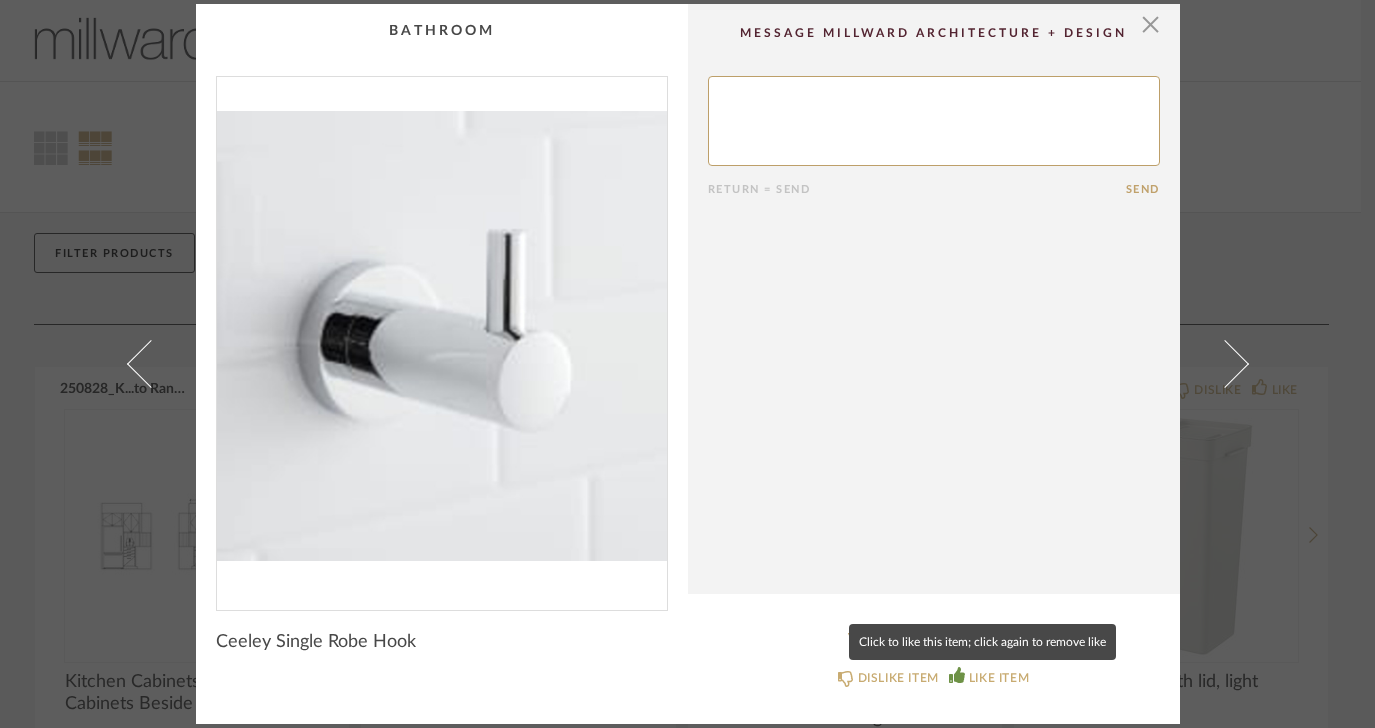
click at [949, 676] on icon at bounding box center [957, 675] width 16 height 16
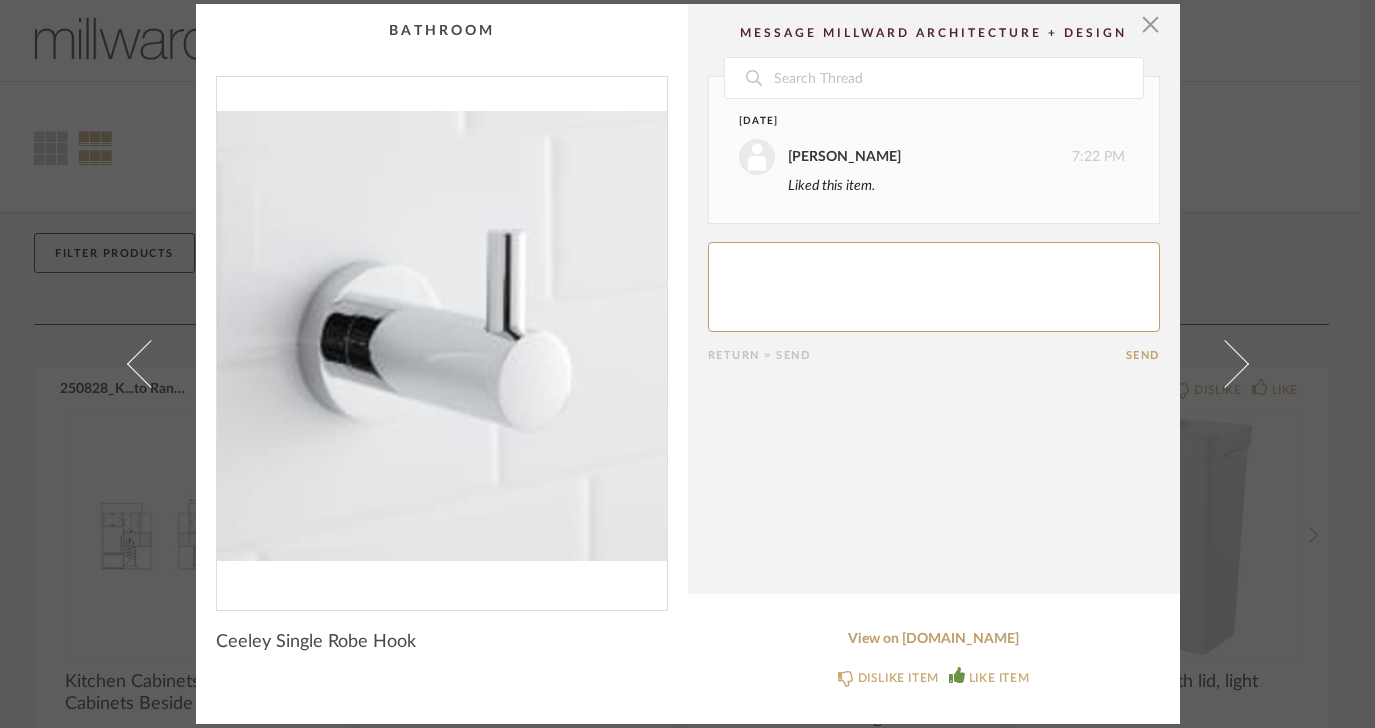
click at [797, 266] on textarea at bounding box center [934, 287] width 452 height 90
type textarea "yes to this!"
click at [1126, 354] on button "Send" at bounding box center [1143, 355] width 34 height 13
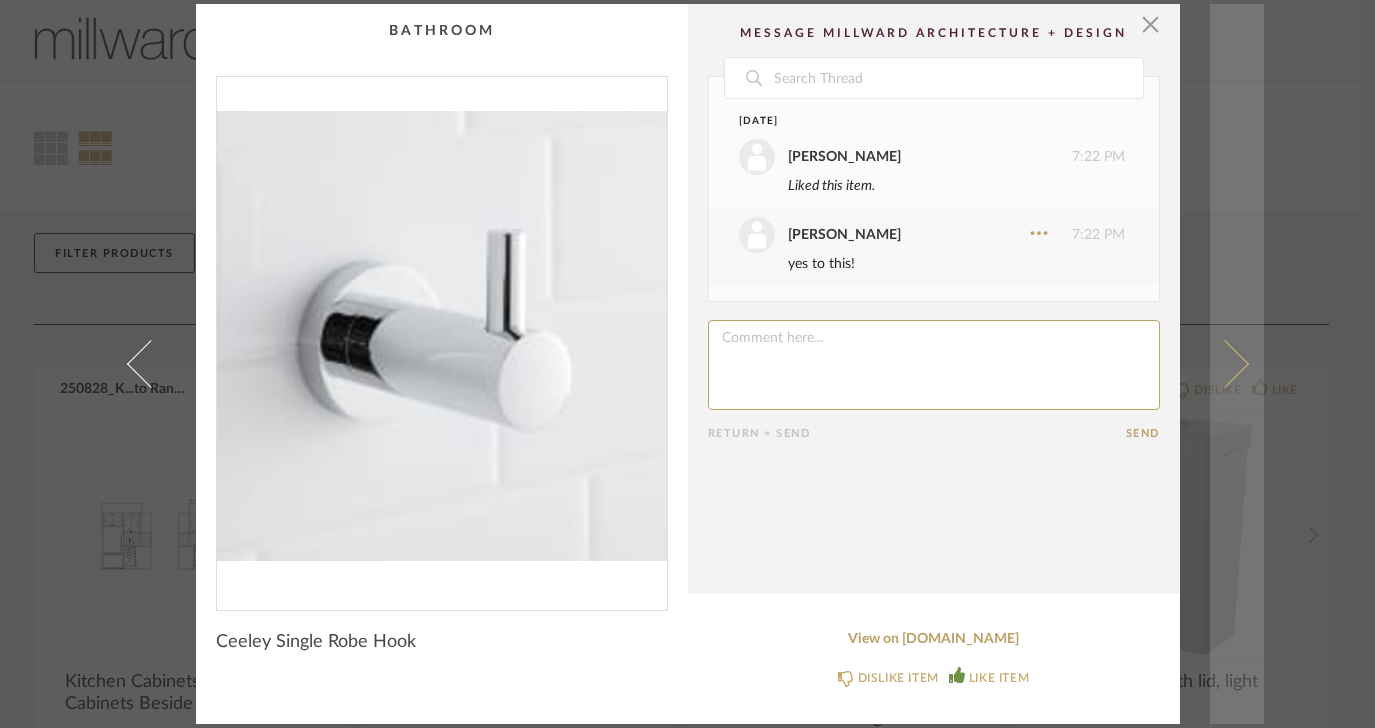
click at [1228, 367] on span at bounding box center [1224, 364] width 48 height 48
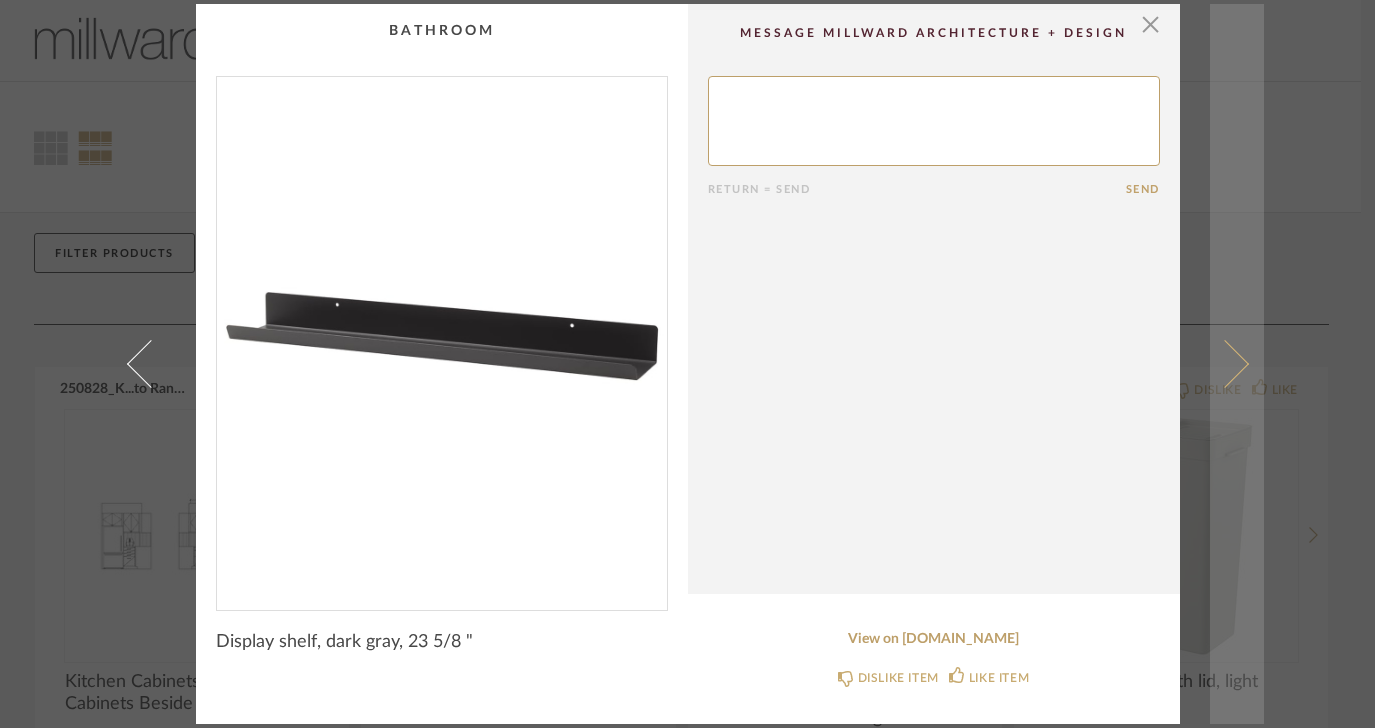
click at [1228, 368] on span at bounding box center [1224, 364] width 48 height 48
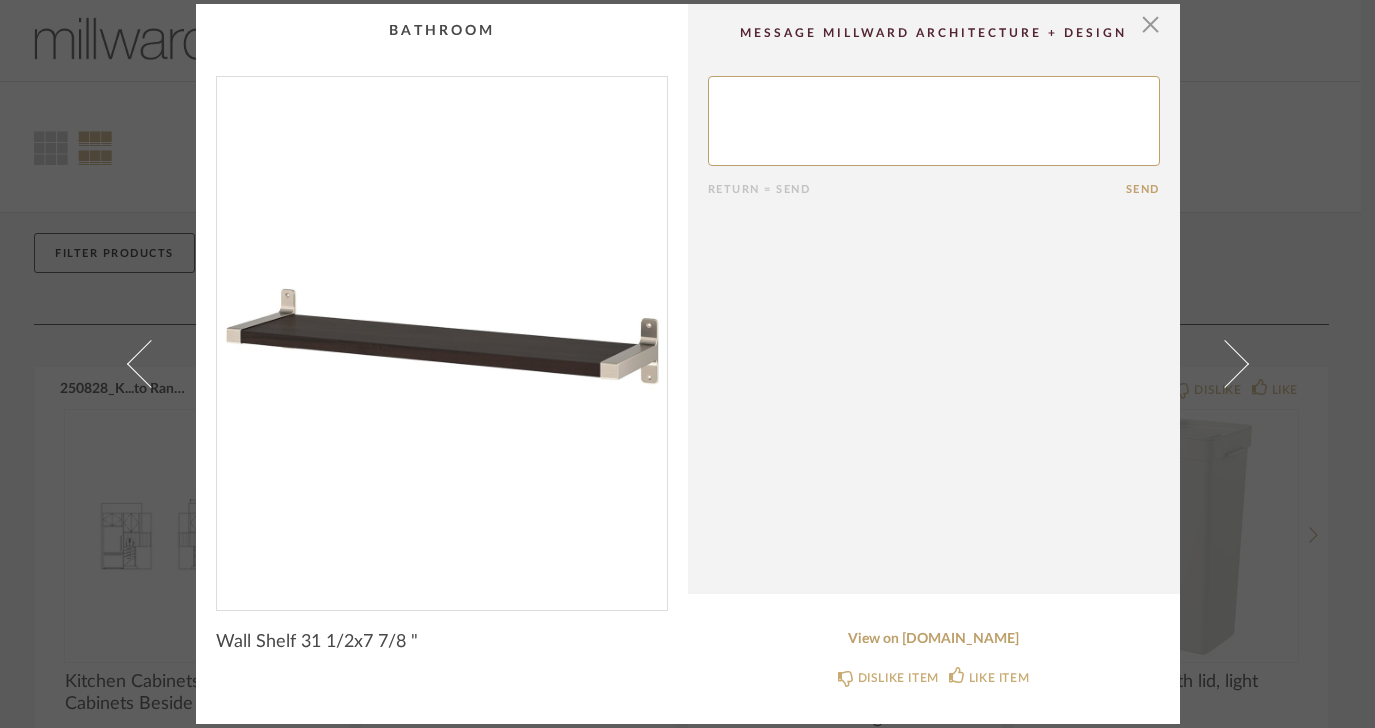
click at [1228, 368] on span at bounding box center [1224, 364] width 48 height 48
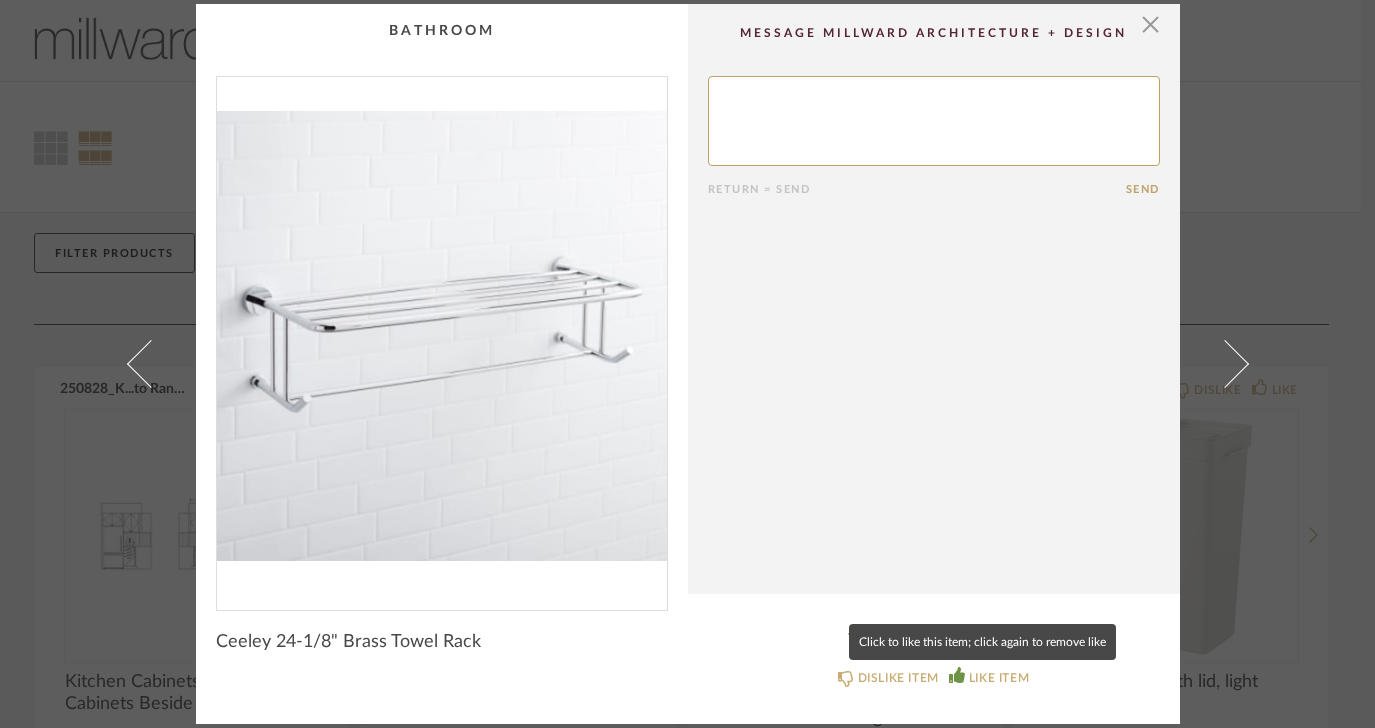
click at [950, 678] on icon at bounding box center [957, 675] width 16 height 16
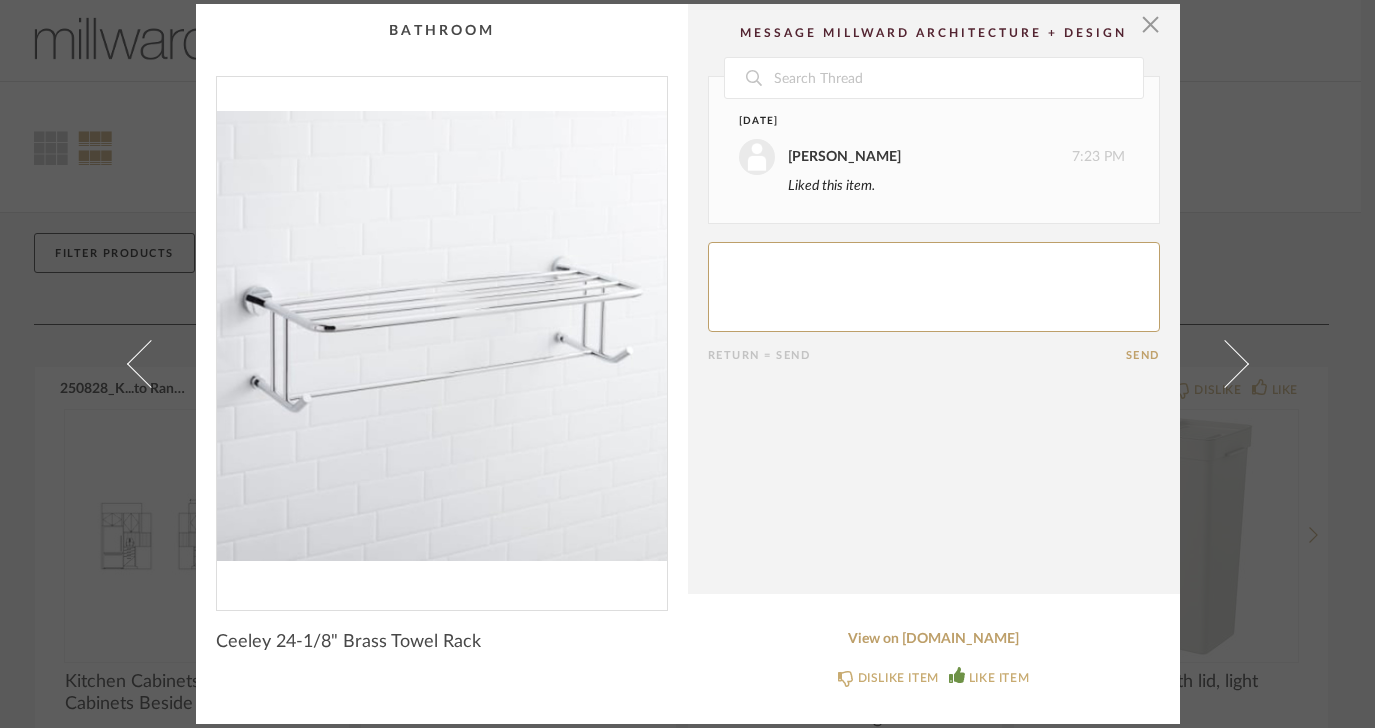
click at [809, 265] on textarea at bounding box center [934, 287] width 452 height 90
type textarea "yes to this...and we would only use one then, right?"
click at [1136, 357] on button "Send" at bounding box center [1143, 355] width 34 height 13
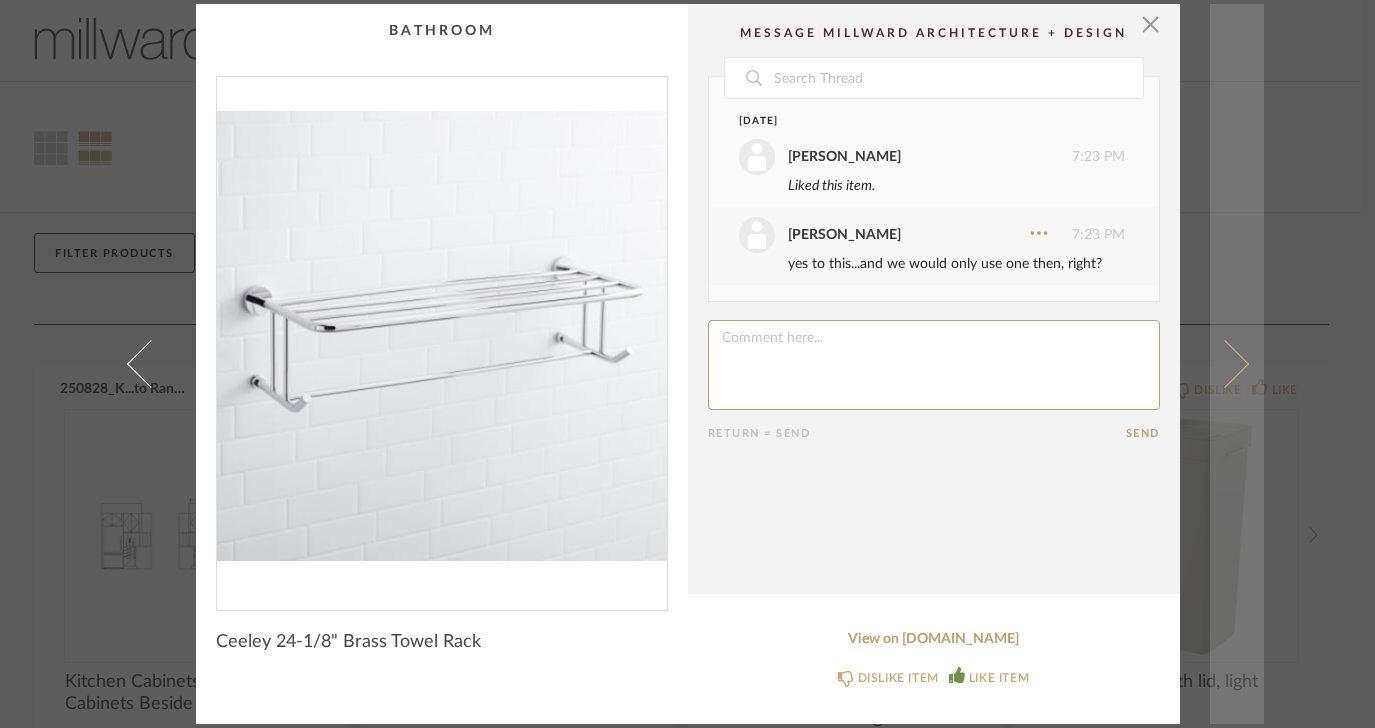
click at [1231, 353] on span at bounding box center [1224, 364] width 48 height 48
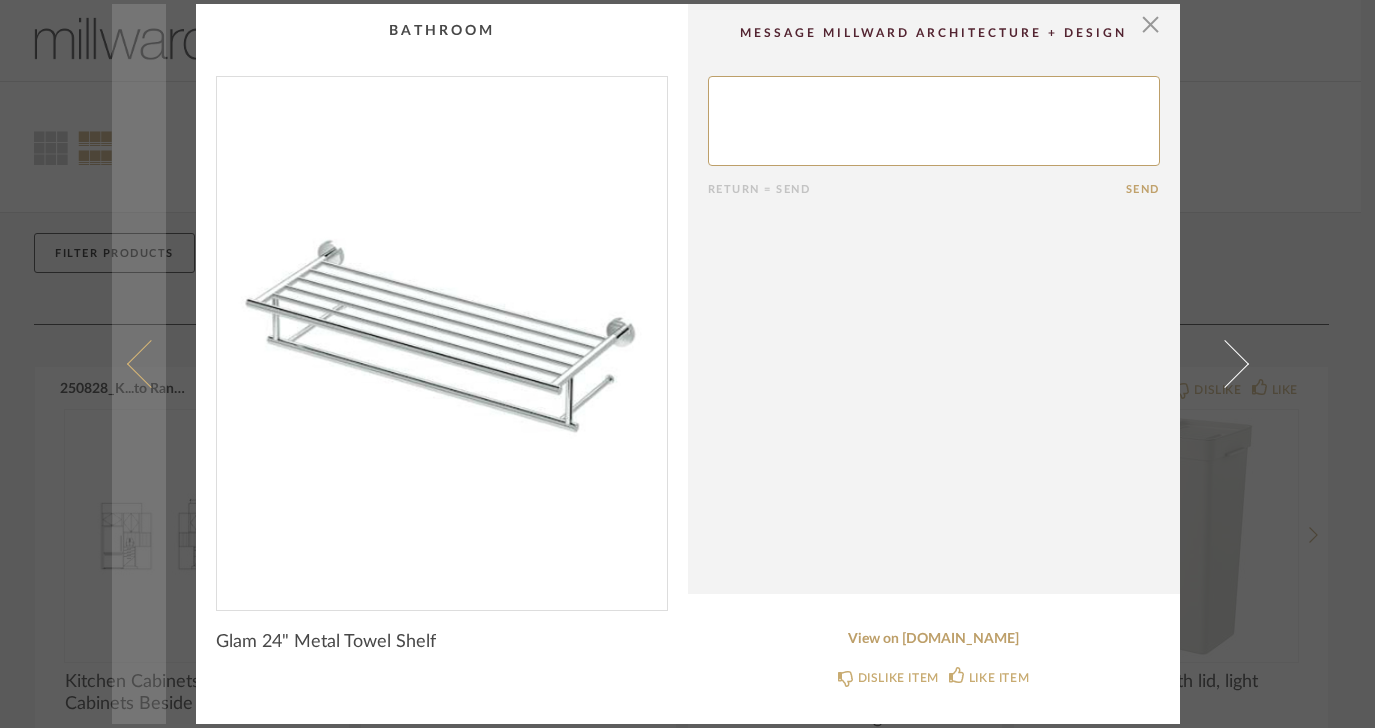
click at [145, 362] on span at bounding box center [150, 364] width 48 height 48
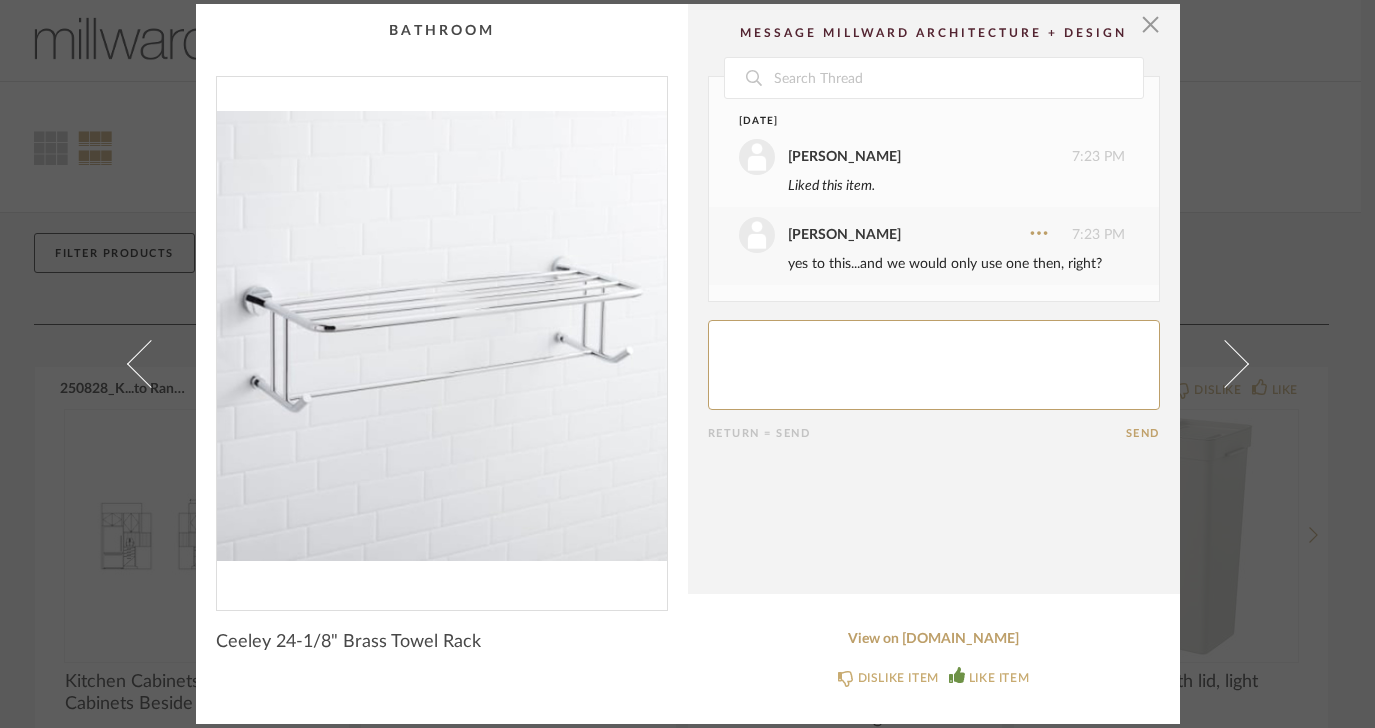
click at [145, 362] on span at bounding box center [150, 364] width 48 height 48
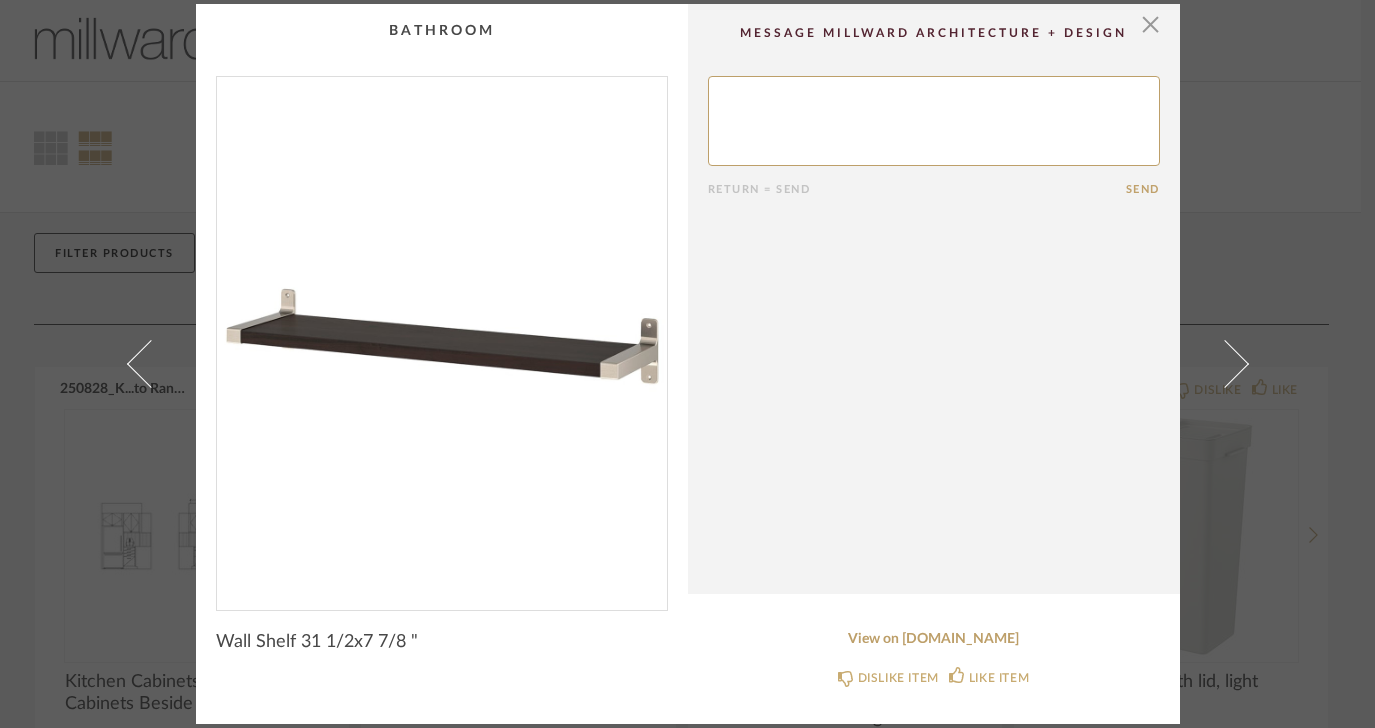
click at [145, 362] on span at bounding box center [150, 364] width 48 height 48
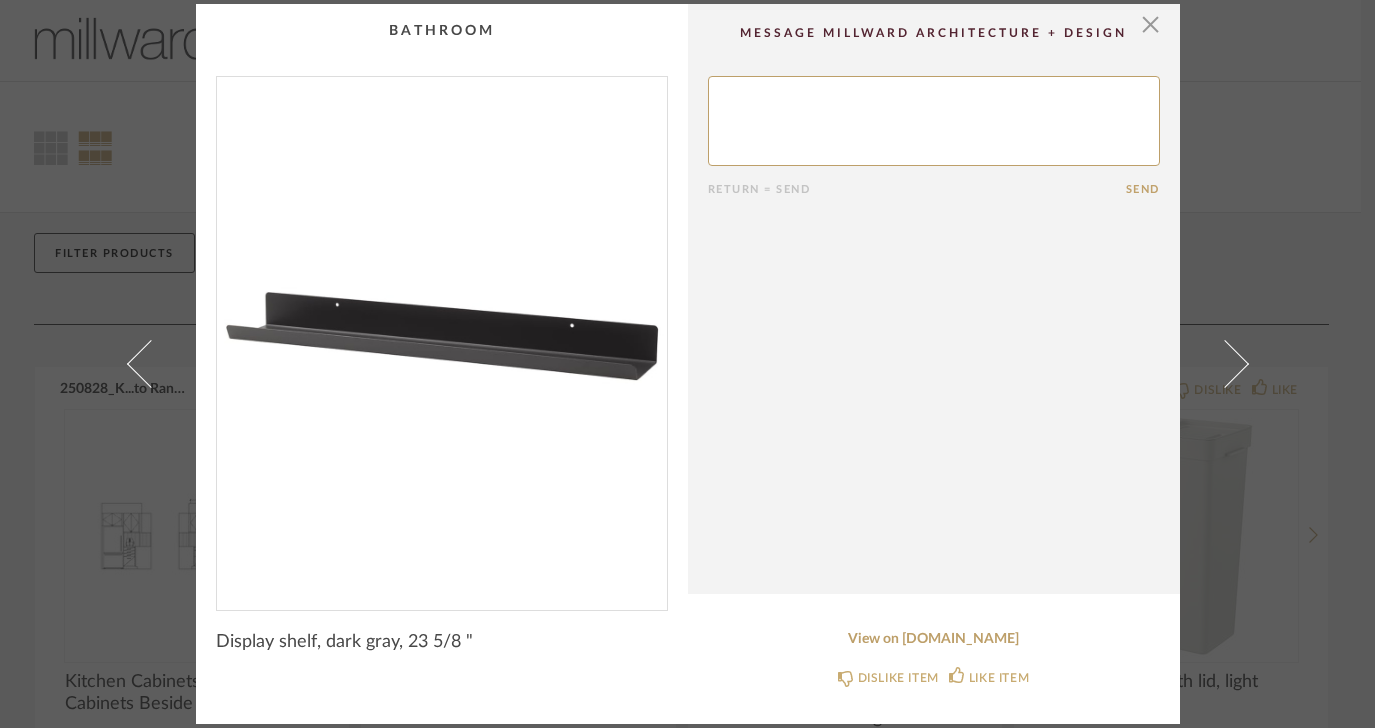
click at [145, 362] on span at bounding box center [150, 364] width 48 height 48
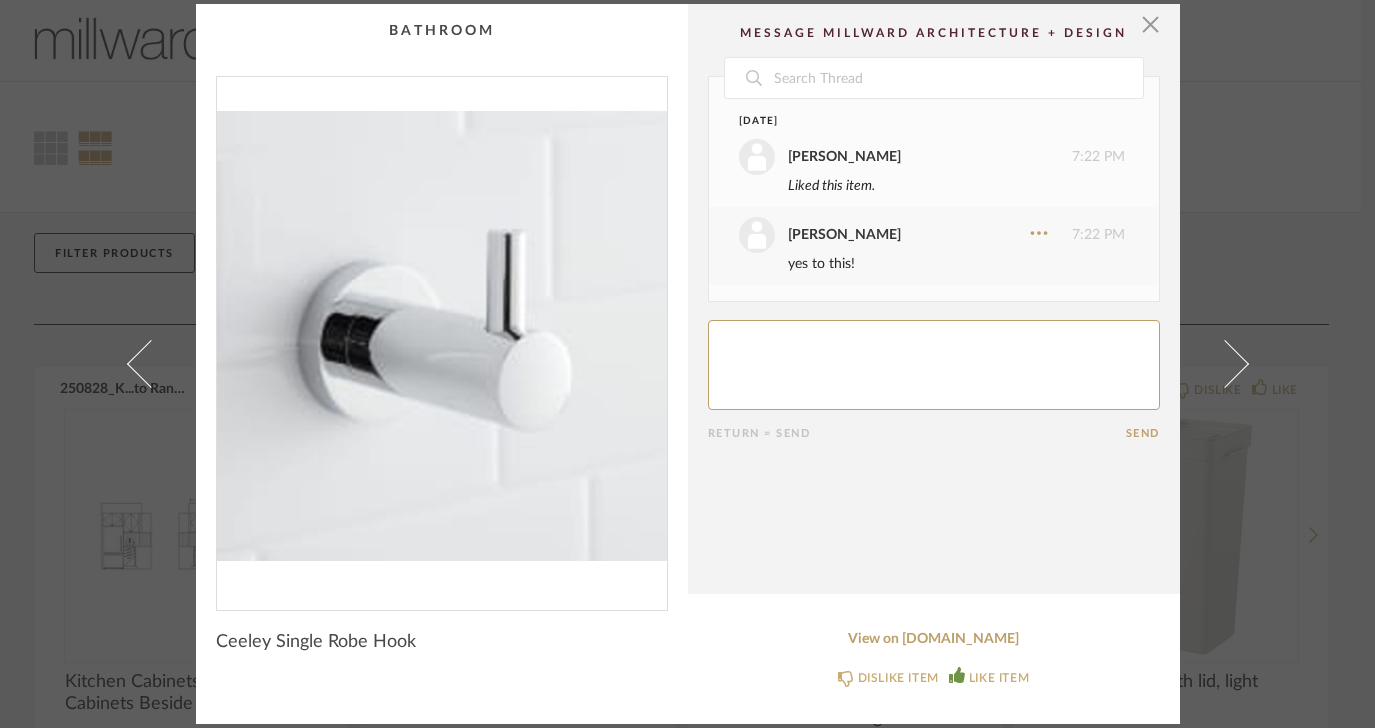
click at [145, 362] on span at bounding box center [150, 364] width 48 height 48
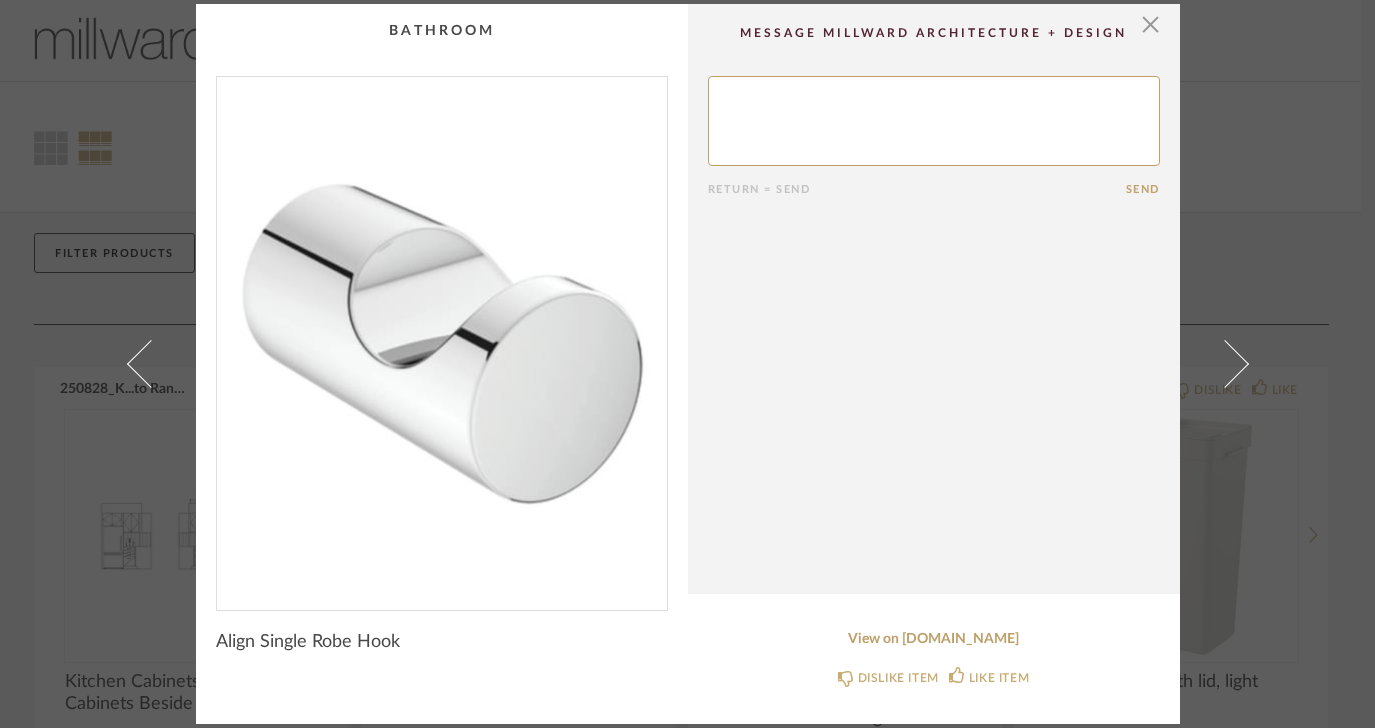
click at [145, 362] on span at bounding box center [150, 364] width 48 height 48
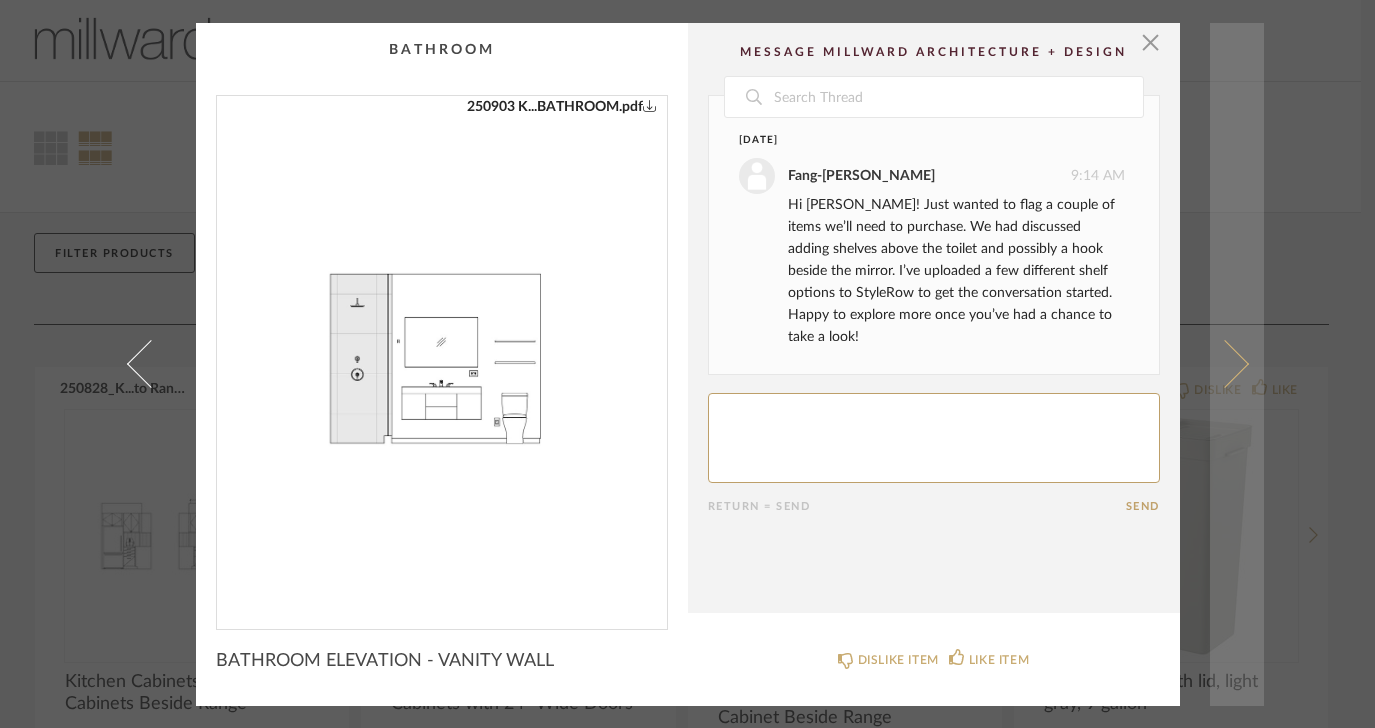
click at [1221, 365] on span at bounding box center [1224, 364] width 48 height 48
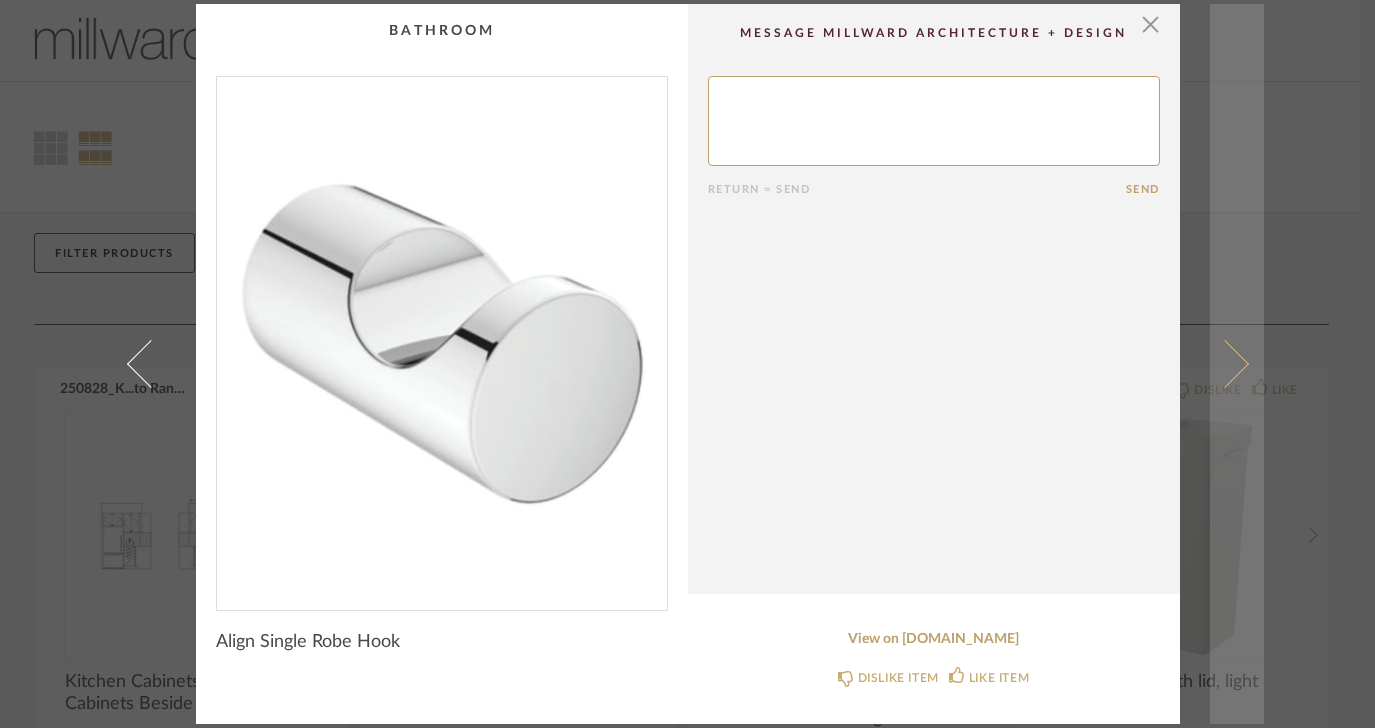
click at [1221, 366] on span at bounding box center [1224, 364] width 48 height 48
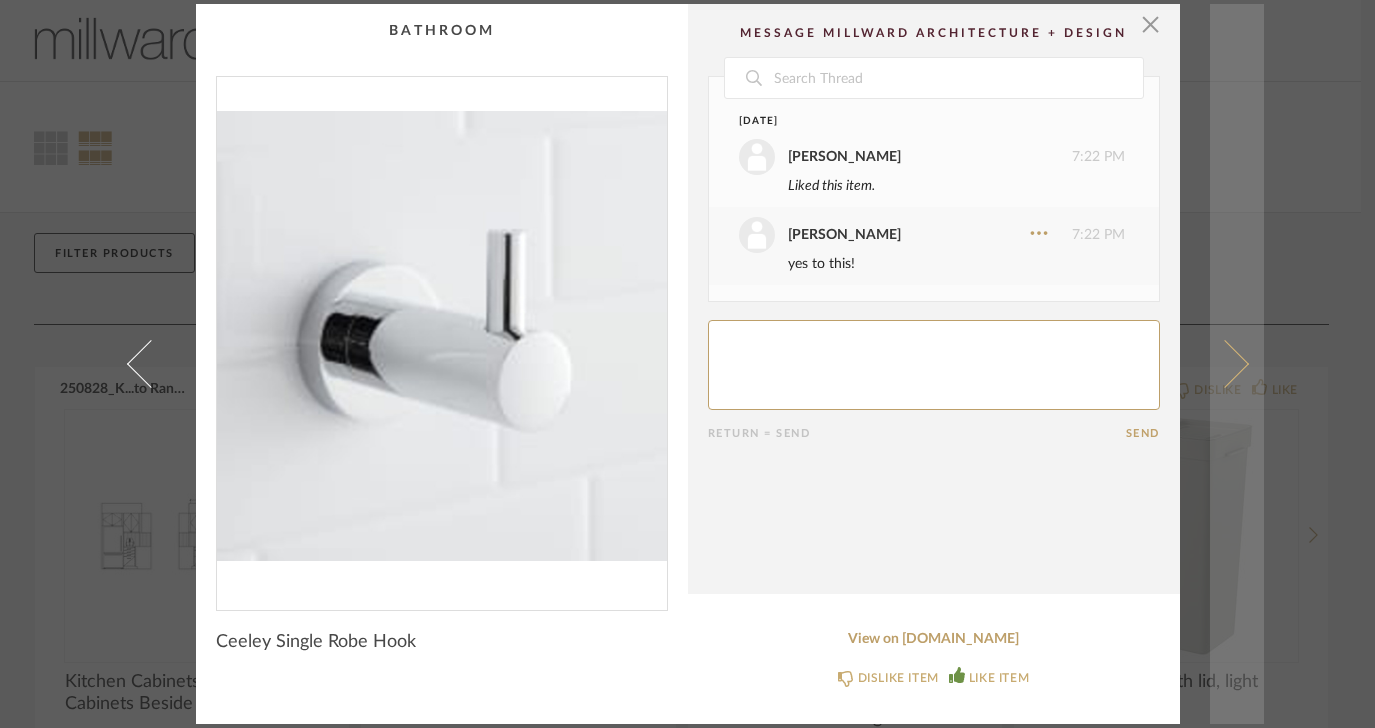
click at [1221, 366] on span at bounding box center [1224, 364] width 48 height 48
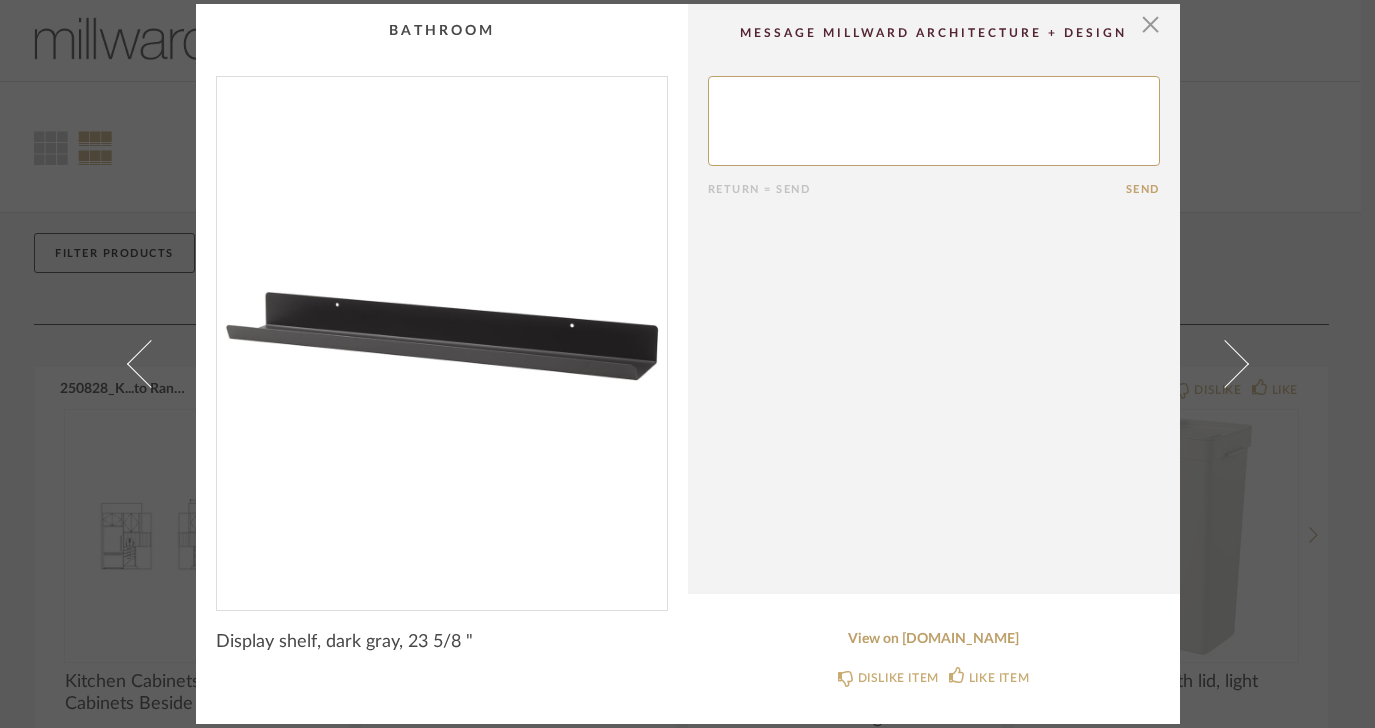
click at [1221, 366] on span at bounding box center [1224, 364] width 48 height 48
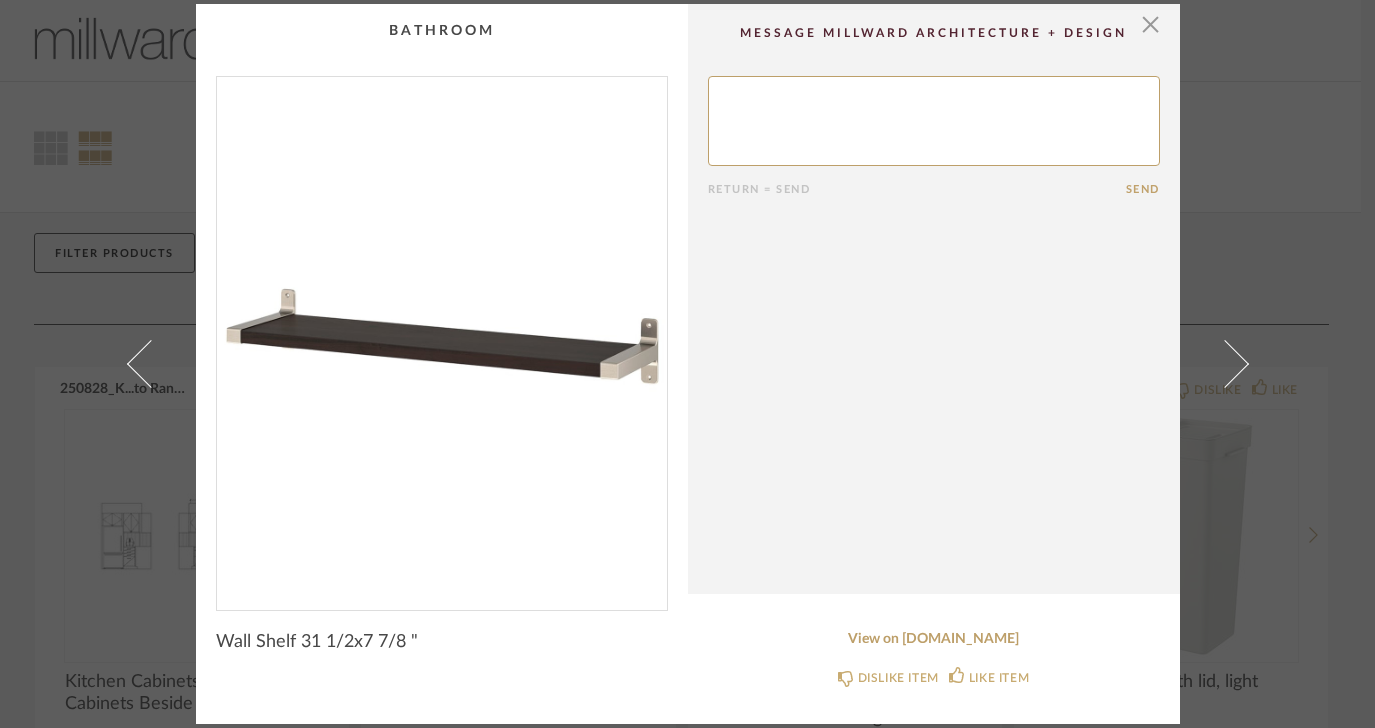
click at [1221, 366] on span at bounding box center [1224, 364] width 48 height 48
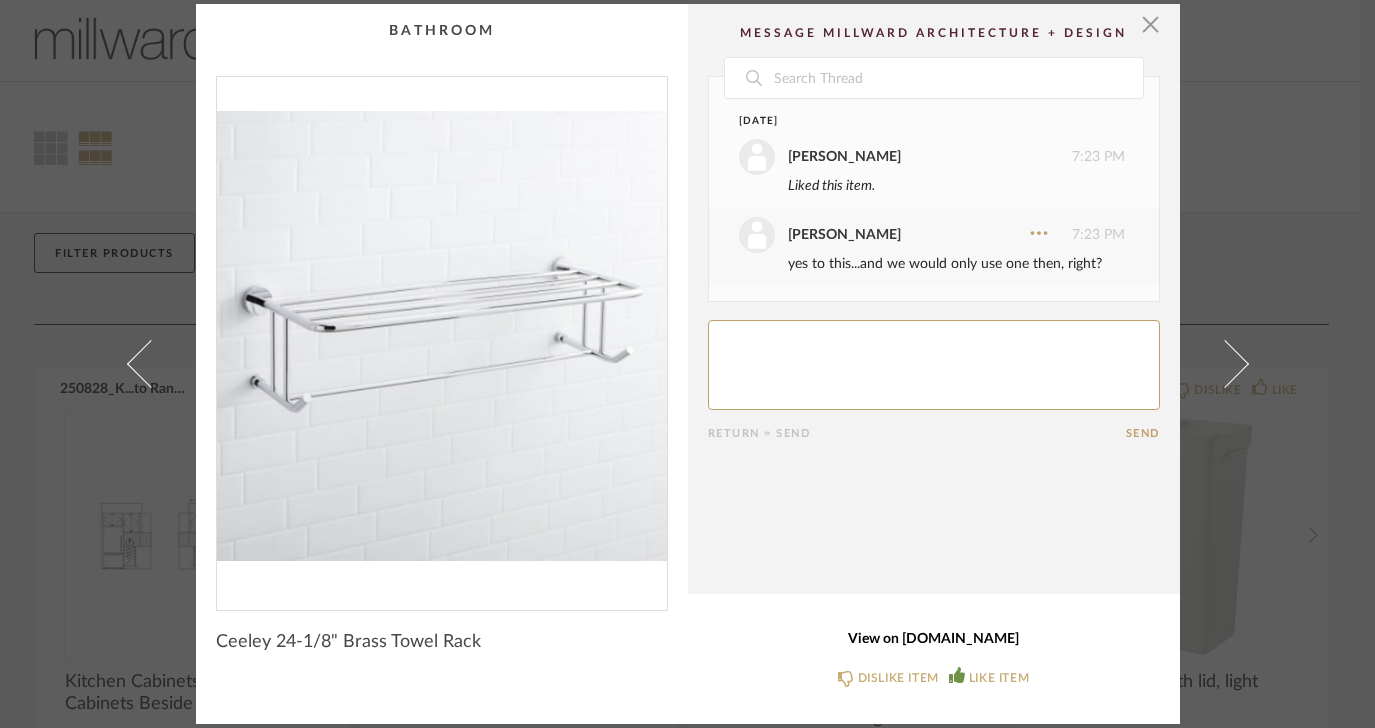
click at [927, 638] on link "View on [DOMAIN_NAME]" at bounding box center [934, 639] width 452 height 17
